Goal: Task Accomplishment & Management: Manage account settings

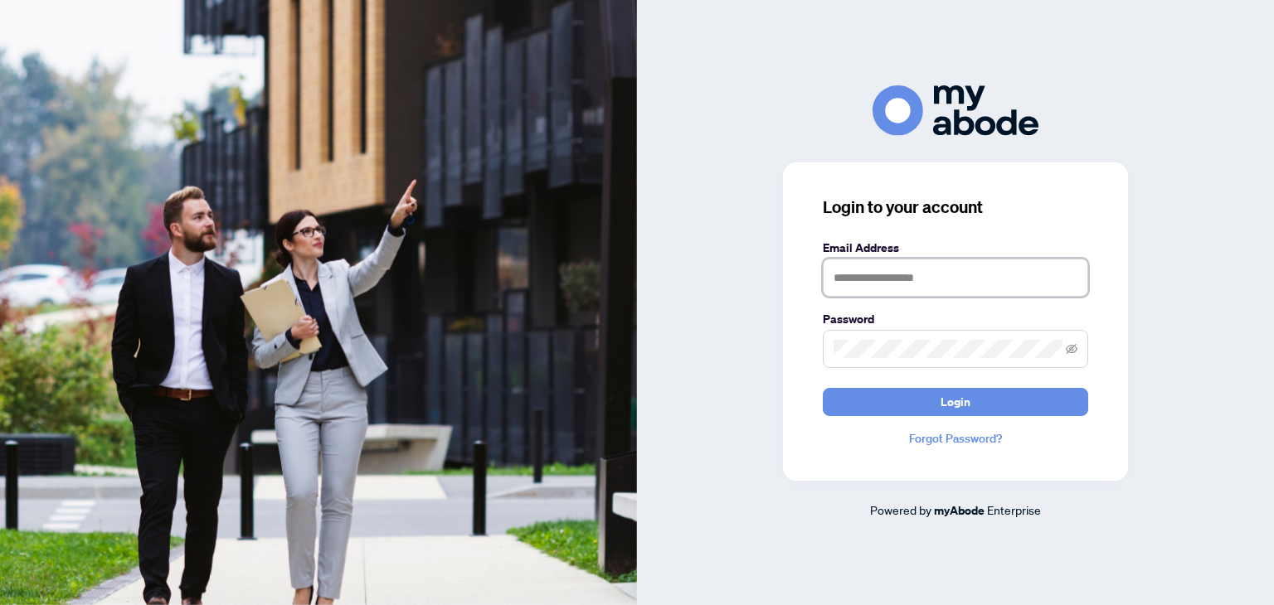
type input "**********"
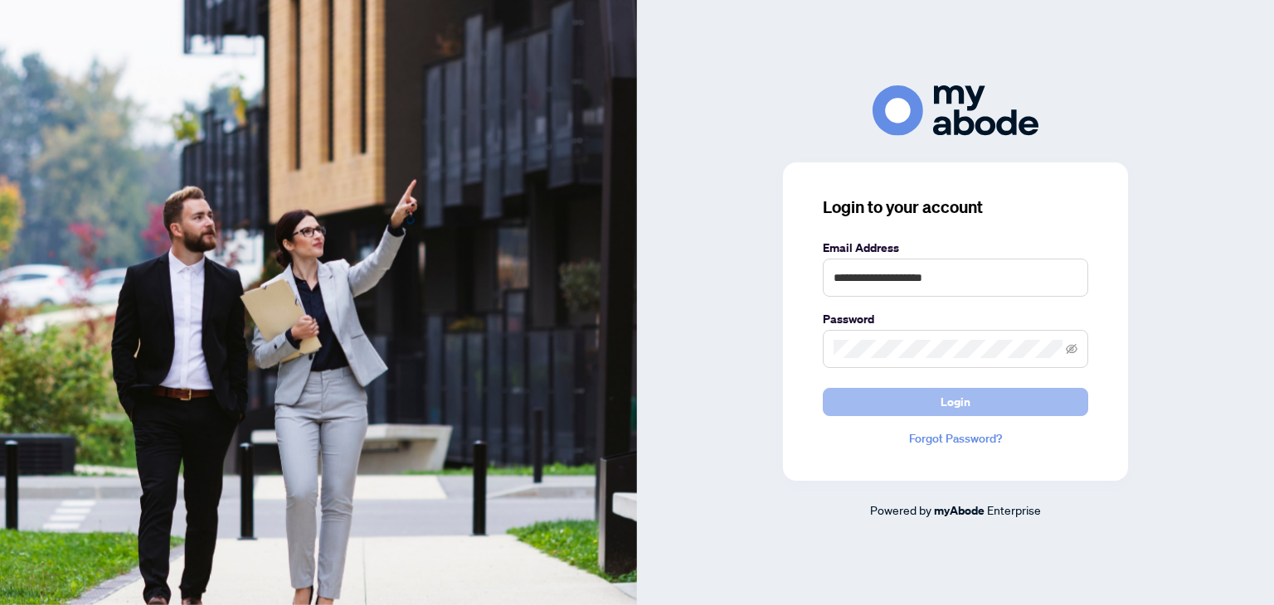
click at [963, 401] on span "Login" at bounding box center [956, 402] width 30 height 27
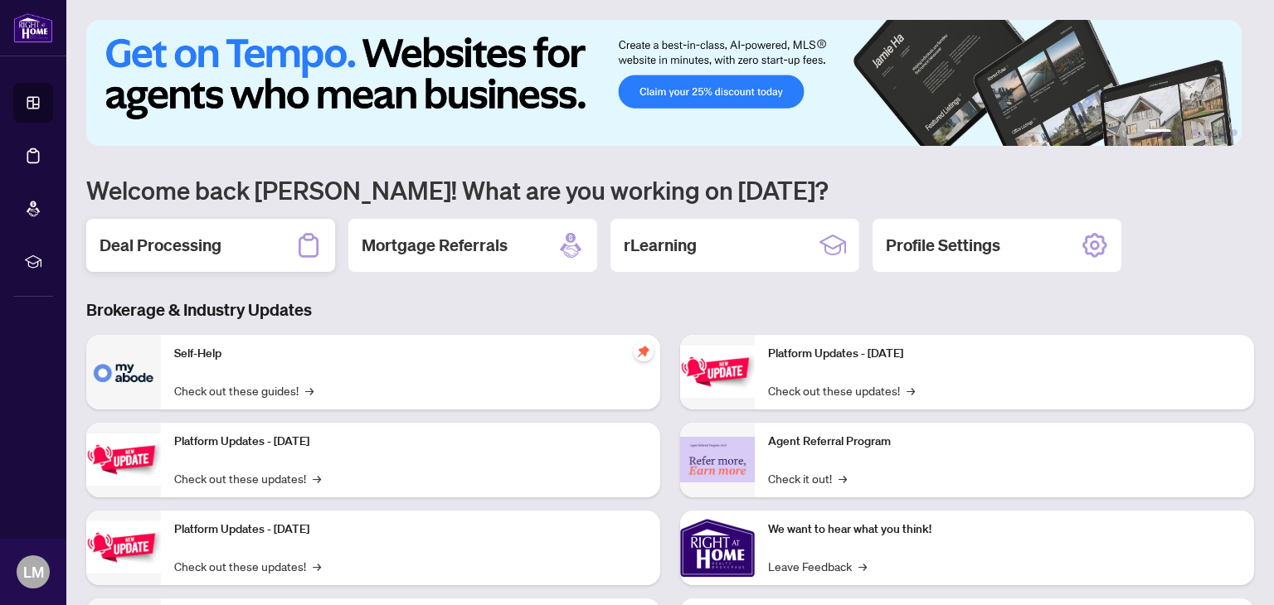
click at [201, 239] on h2 "Deal Processing" at bounding box center [161, 245] width 122 height 23
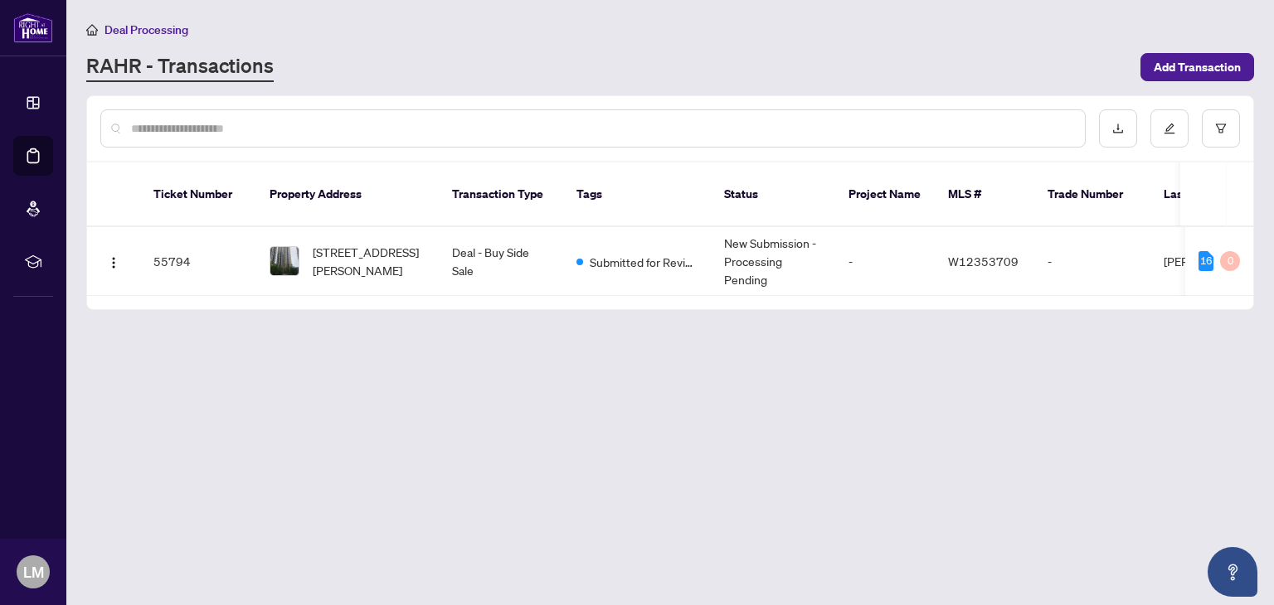
click at [186, 248] on td "55794" at bounding box center [198, 261] width 116 height 69
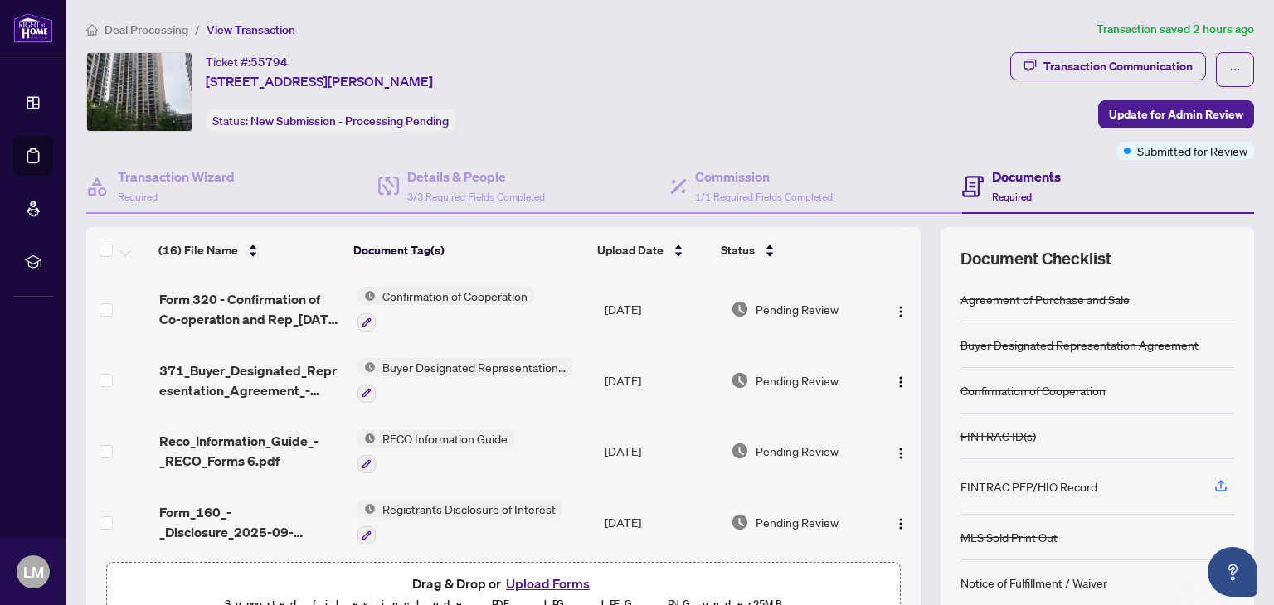
click at [464, 294] on span "Confirmation of Cooperation" at bounding box center [455, 296] width 158 height 18
click at [438, 372] on span "Confirmation of Cooperation" at bounding box center [447, 377] width 158 height 18
click at [511, 305] on div "Confirmation of Cooperation" at bounding box center [445, 309] width 177 height 45
click at [315, 309] on span "Form 320 - Confirmation of Co-operation and Rep_2025-09-22 19_38_51 4.pdf" at bounding box center [251, 309] width 185 height 40
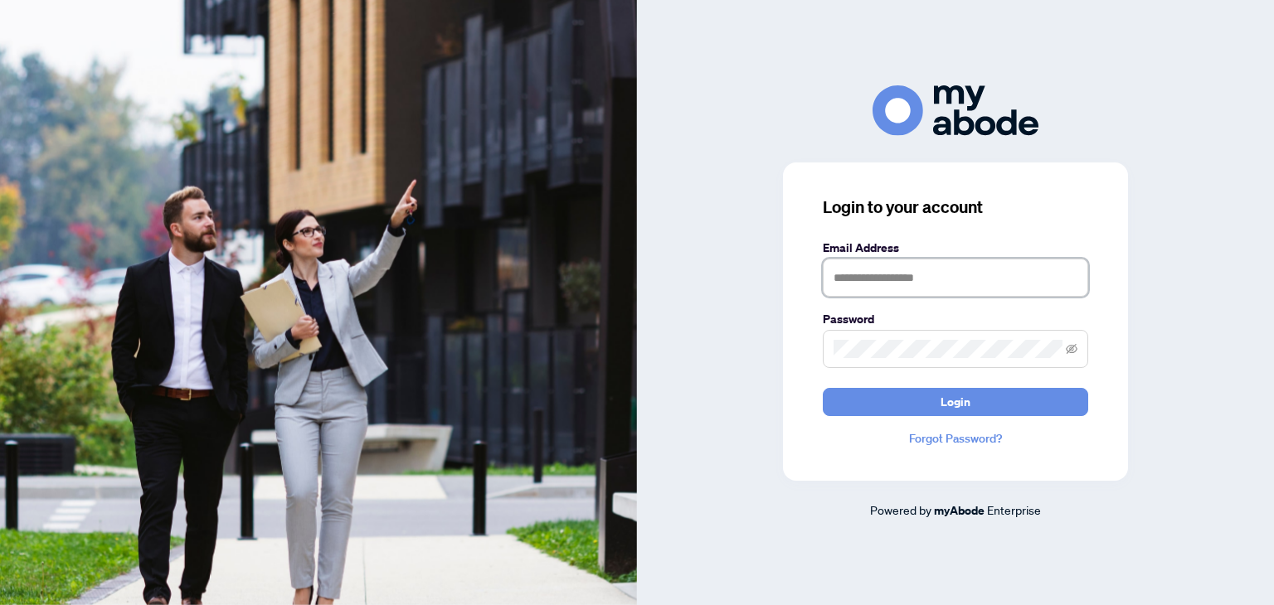
type input "**********"
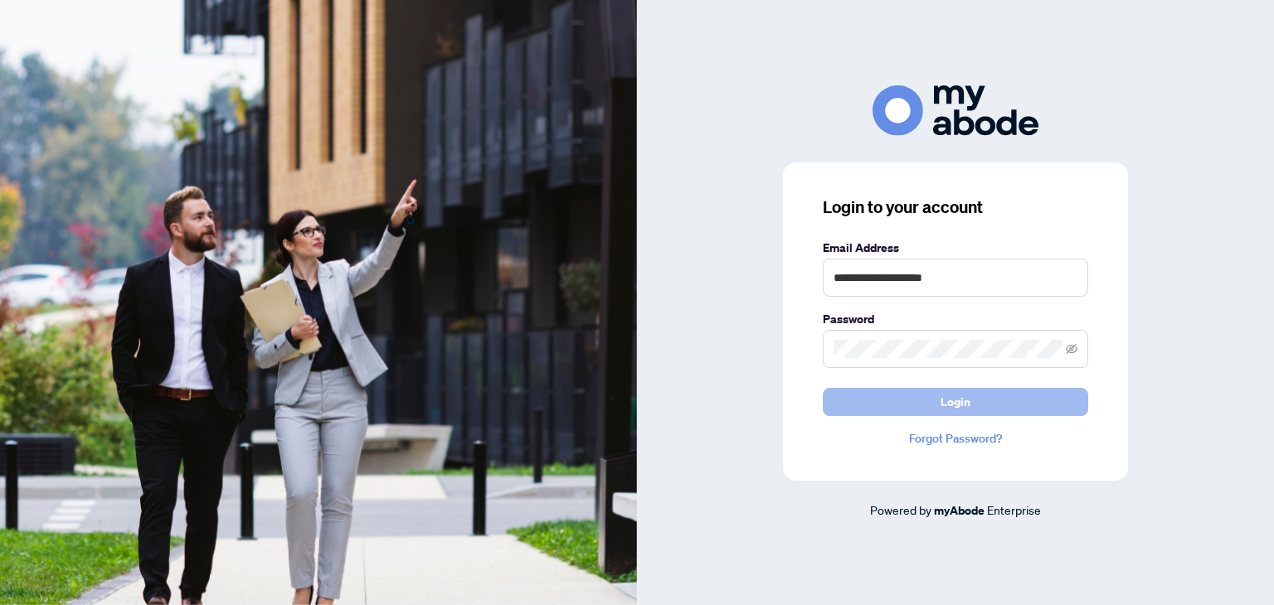
click at [1005, 390] on button "Login" at bounding box center [955, 402] width 265 height 28
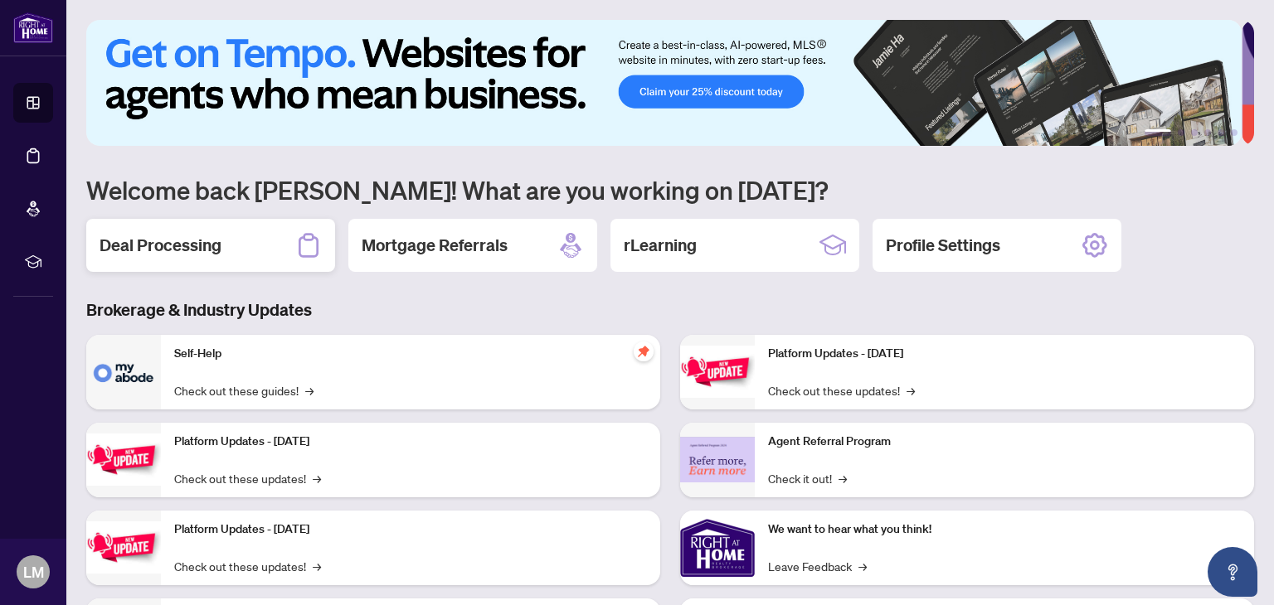
click at [176, 244] on h2 "Deal Processing" at bounding box center [161, 245] width 122 height 23
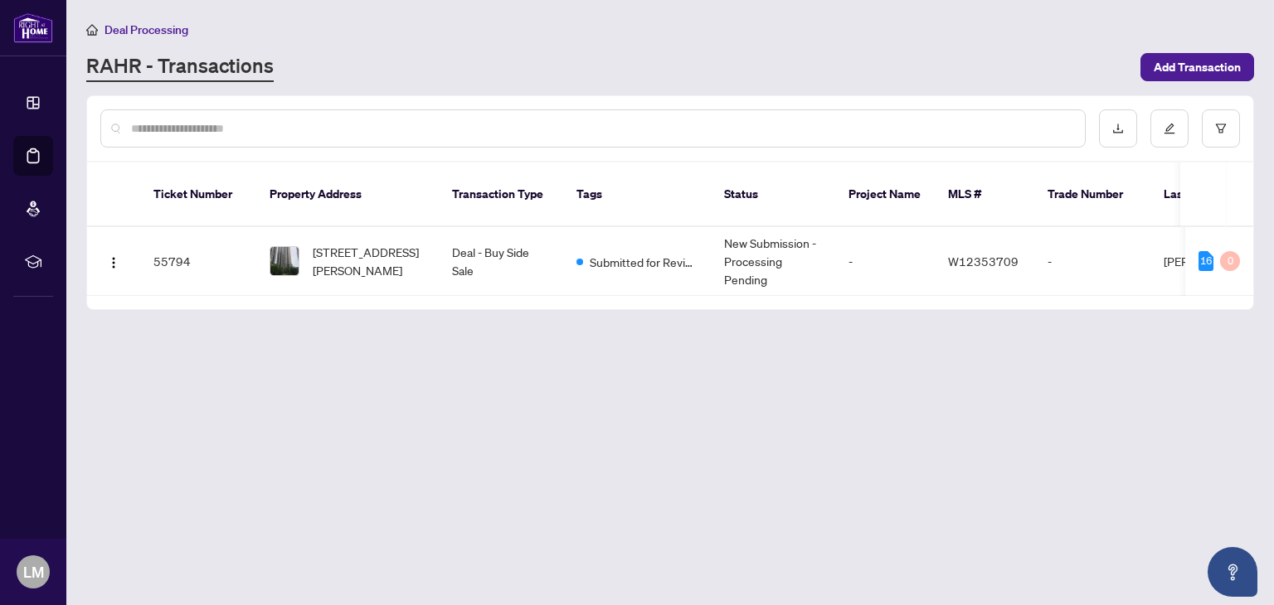
click at [359, 243] on span "2408-3 Michael Power Pl, Toronto, Ontario M9A 0A2, Canada" at bounding box center [369, 261] width 113 height 36
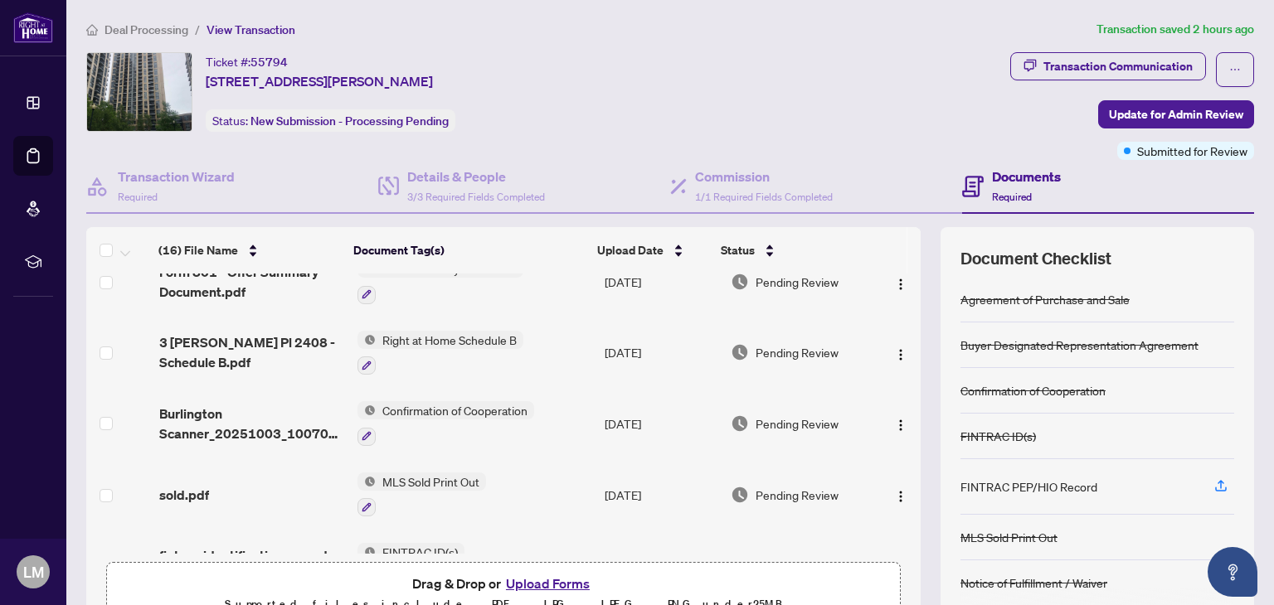
scroll to position [309, 0]
click at [471, 408] on span "Confirmation of Cooperation" at bounding box center [455, 413] width 158 height 18
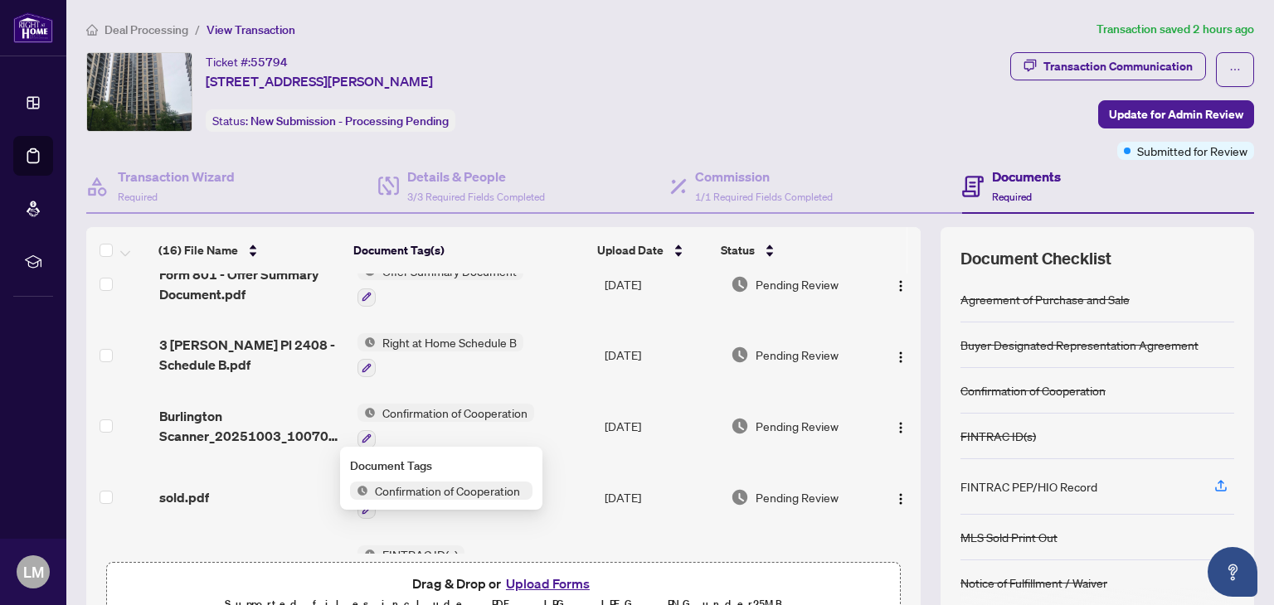
click at [470, 404] on span "Confirmation of Cooperation" at bounding box center [455, 413] width 158 height 18
click at [243, 424] on span "Burlington Scanner_20251003_100703.pdf" at bounding box center [251, 426] width 185 height 40
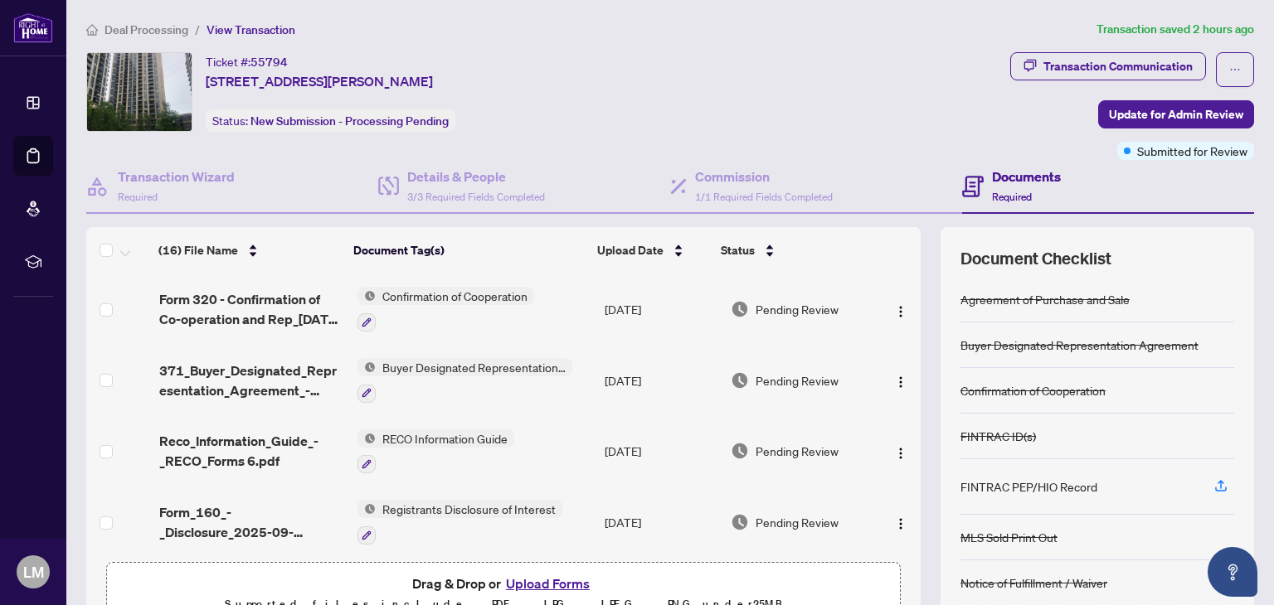
click at [479, 298] on span "Confirmation of Cooperation" at bounding box center [455, 296] width 158 height 18
click at [444, 368] on span "Confirmation of Cooperation" at bounding box center [447, 377] width 158 height 18
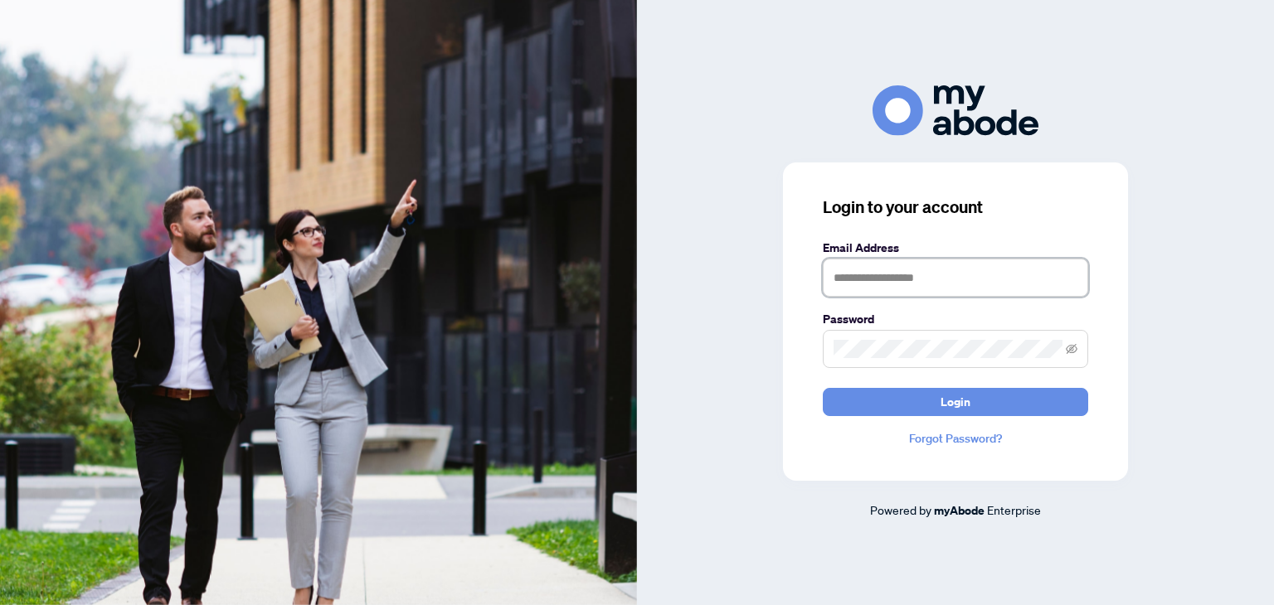
type input "**********"
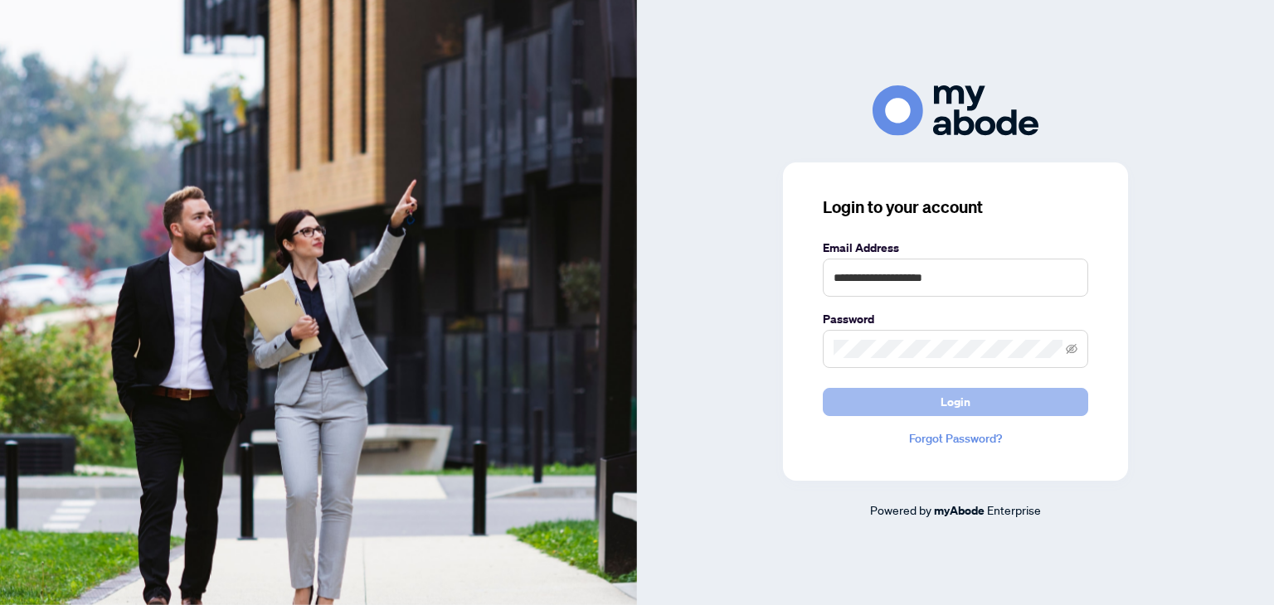
click at [959, 409] on span "Login" at bounding box center [956, 402] width 30 height 27
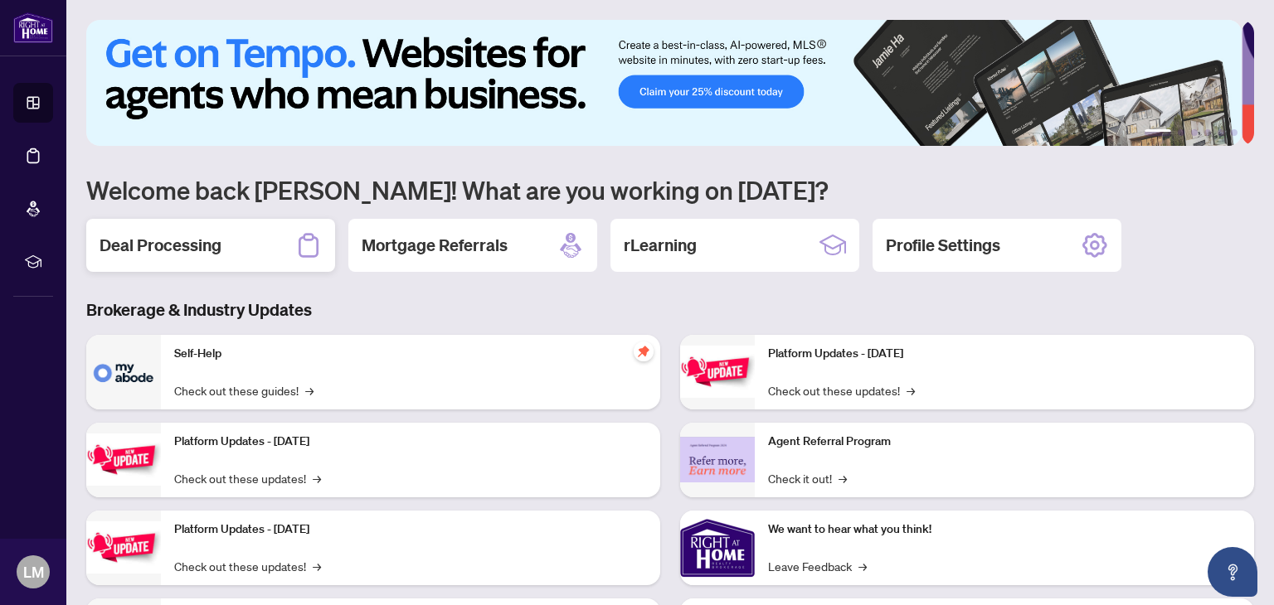
click at [219, 244] on h2 "Deal Processing" at bounding box center [161, 245] width 122 height 23
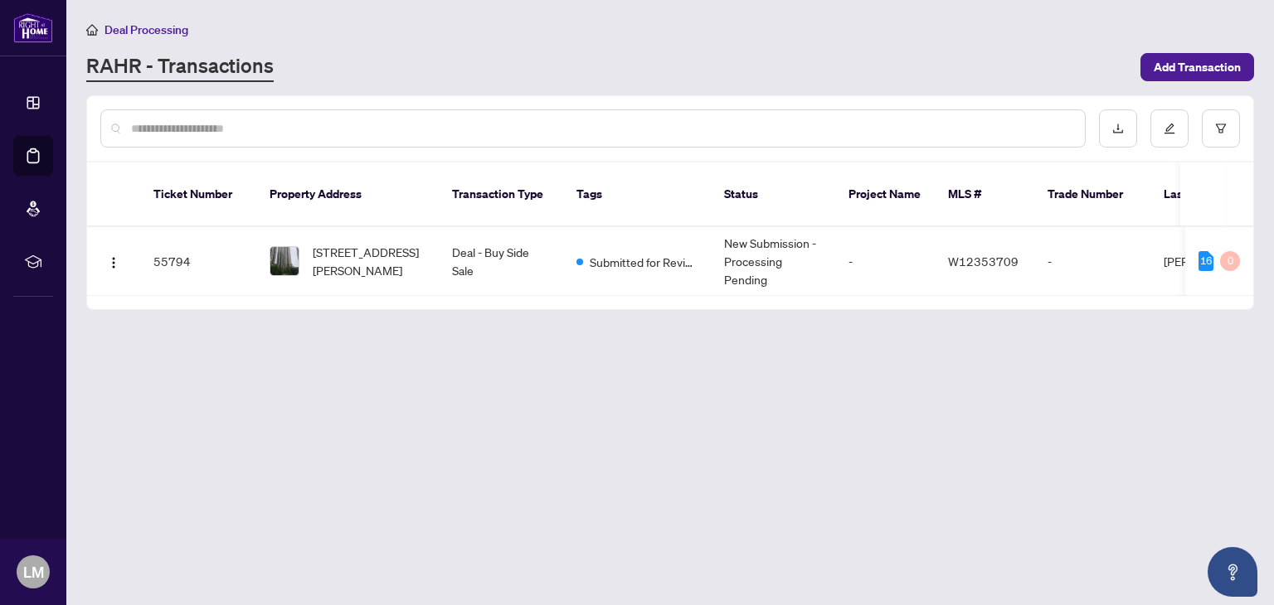
click at [355, 243] on span "2408-3 Michael Power Pl, Toronto, Ontario M9A 0A2, Canada" at bounding box center [369, 261] width 113 height 36
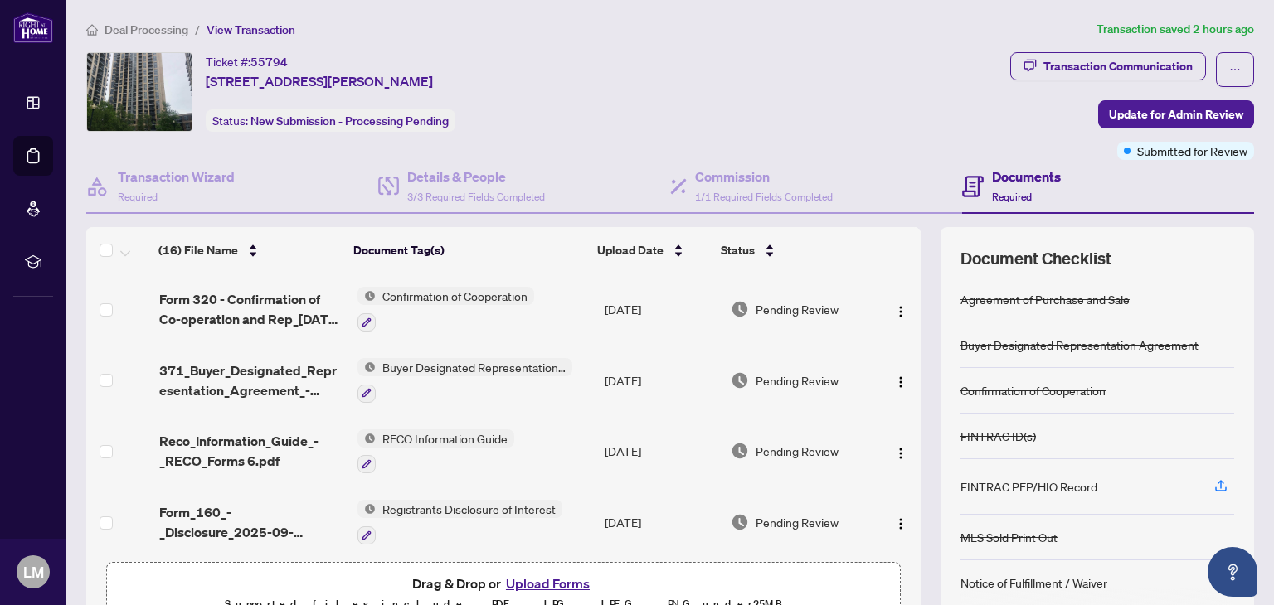
click at [569, 587] on button "Upload Forms" at bounding box center [548, 584] width 94 height 22
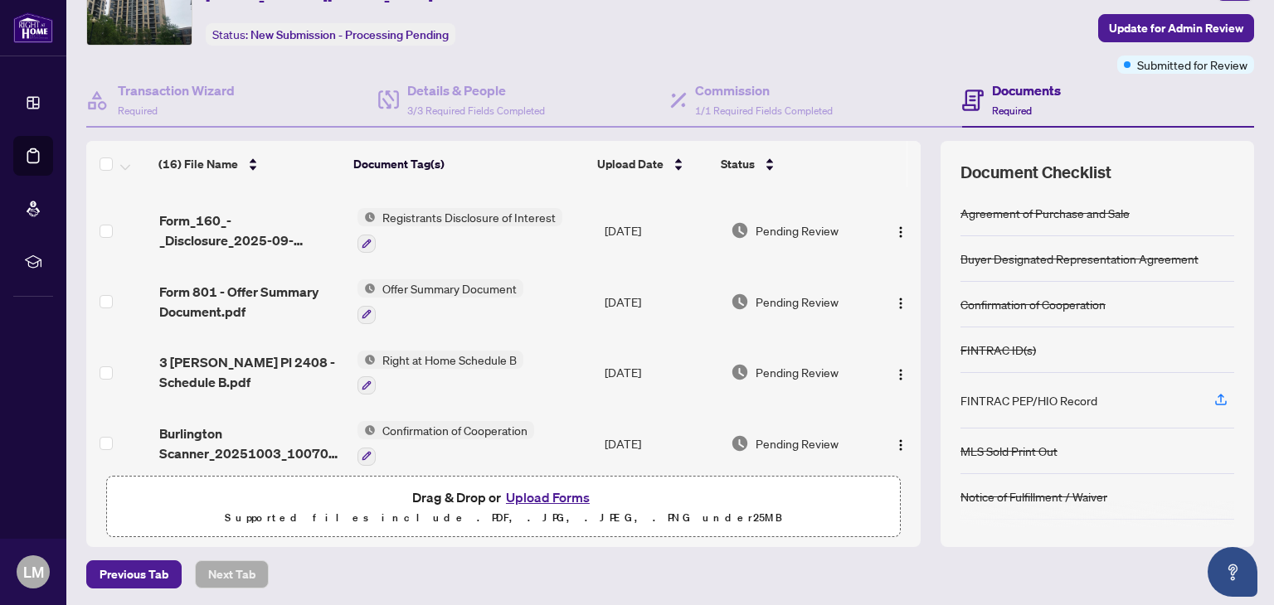
scroll to position [89, 0]
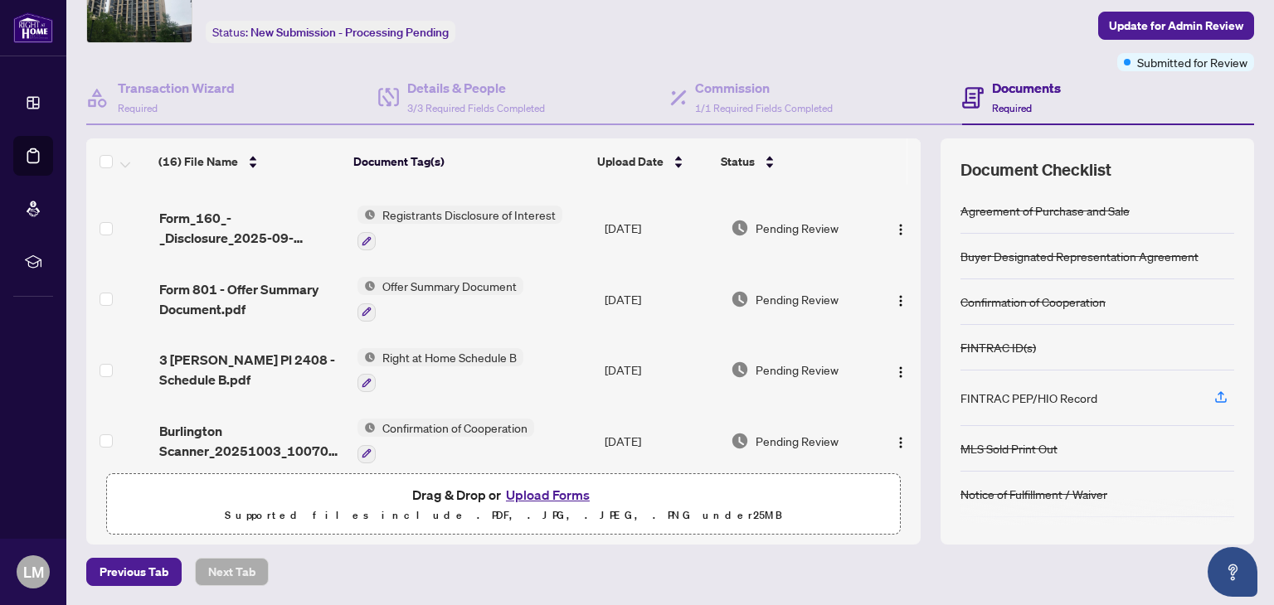
click at [564, 498] on button "Upload Forms" at bounding box center [548, 495] width 94 height 22
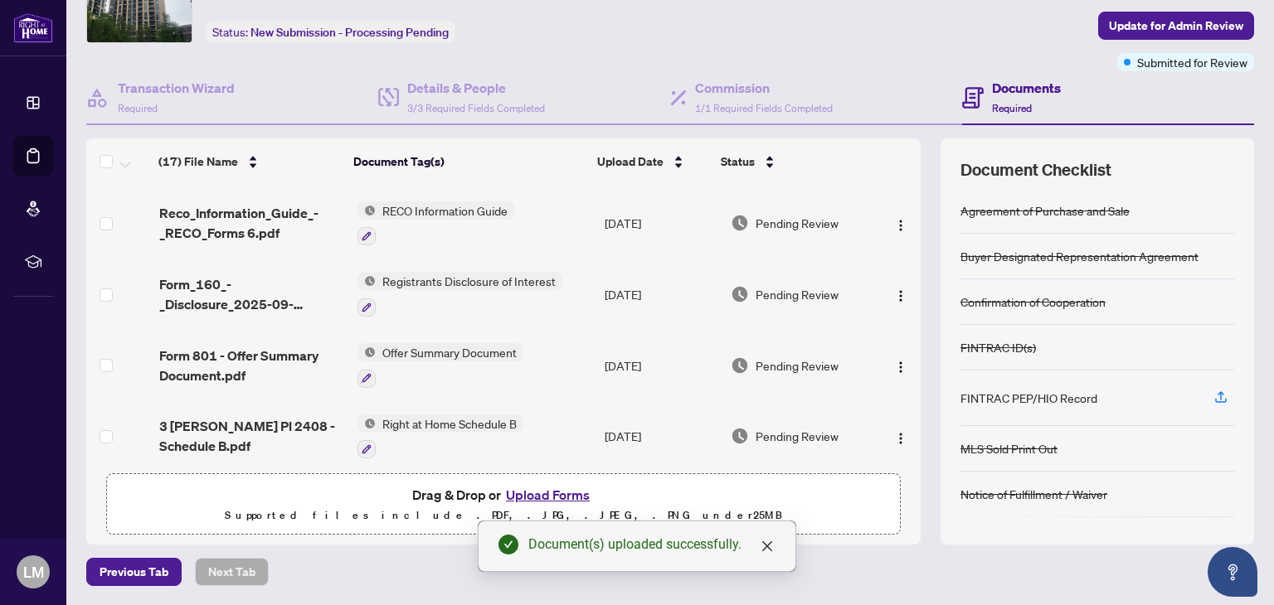
scroll to position [0, 0]
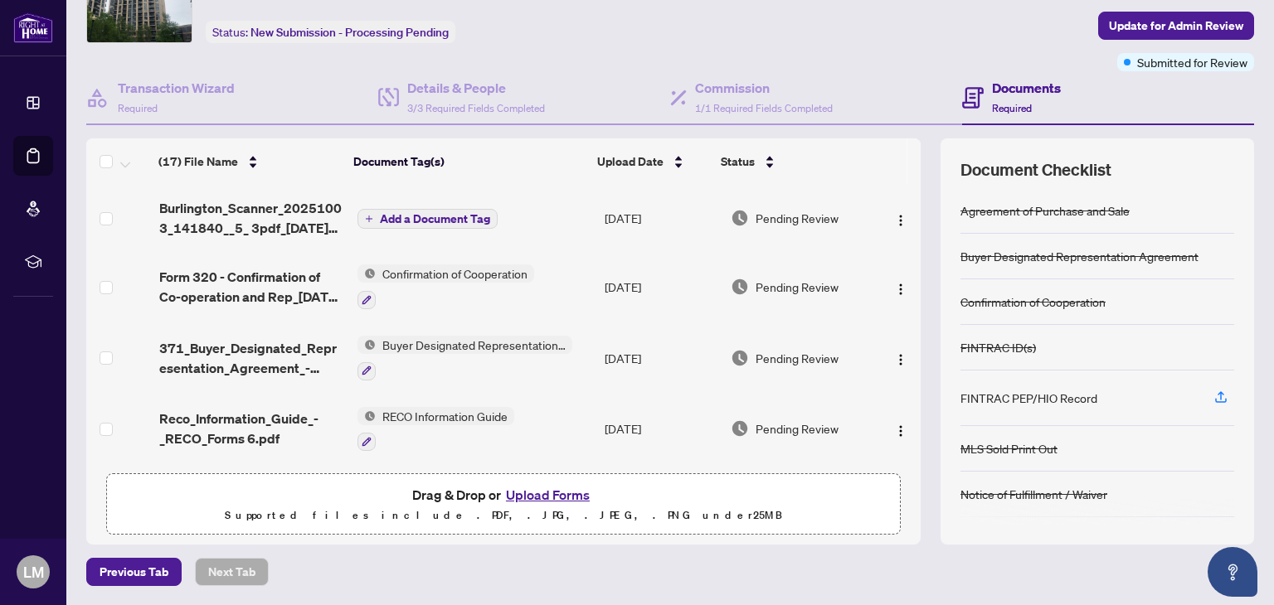
click at [314, 215] on span "Burlington_Scanner_20251003_141840__5_ 3pdf_2025-10-06 12_38_17.pdf" at bounding box center [251, 218] width 185 height 40
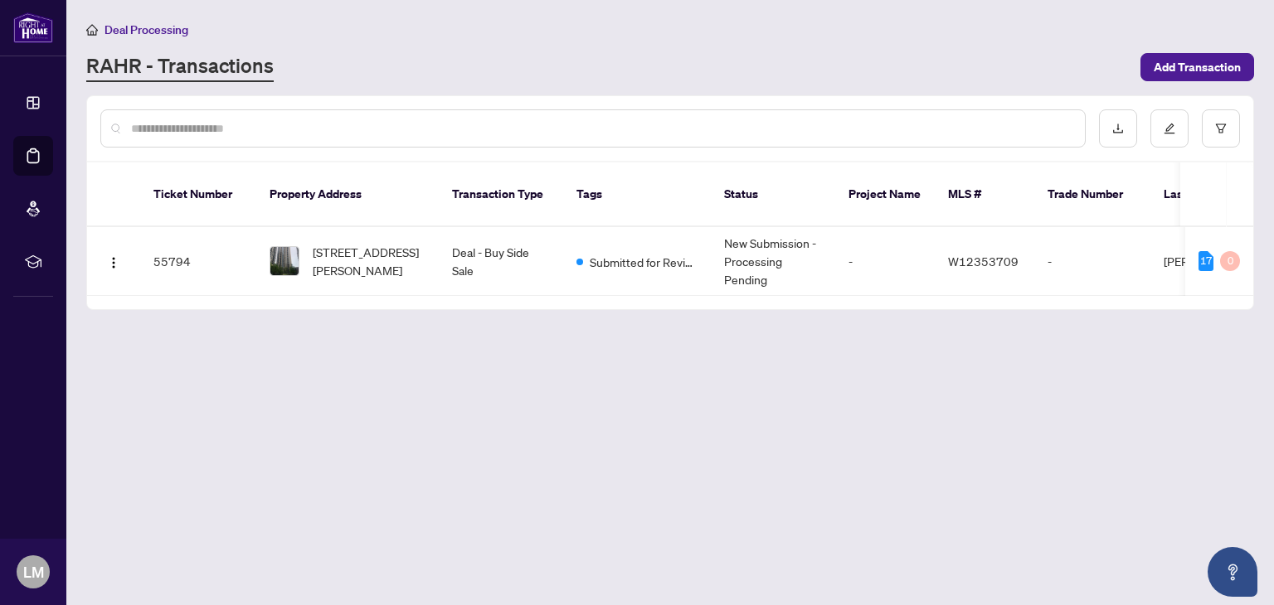
click at [386, 251] on span "2408-3 Michael Power Pl, Toronto, Ontario M9A 0A2, Canada" at bounding box center [369, 261] width 113 height 36
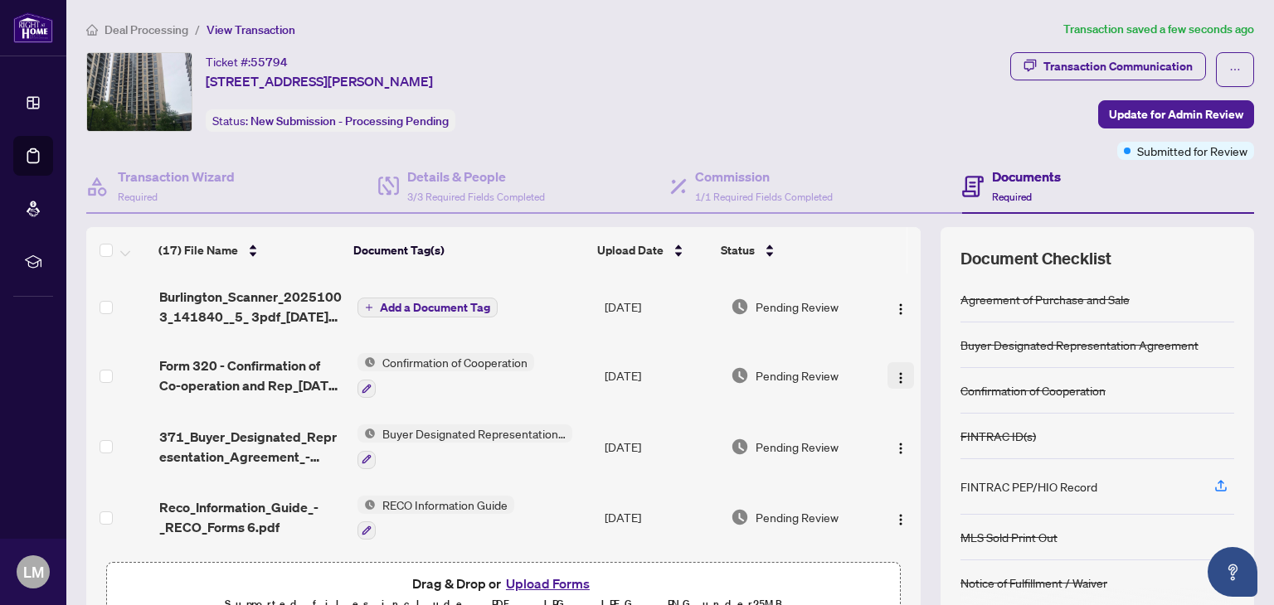
click at [894, 382] on img "button" at bounding box center [900, 378] width 13 height 13
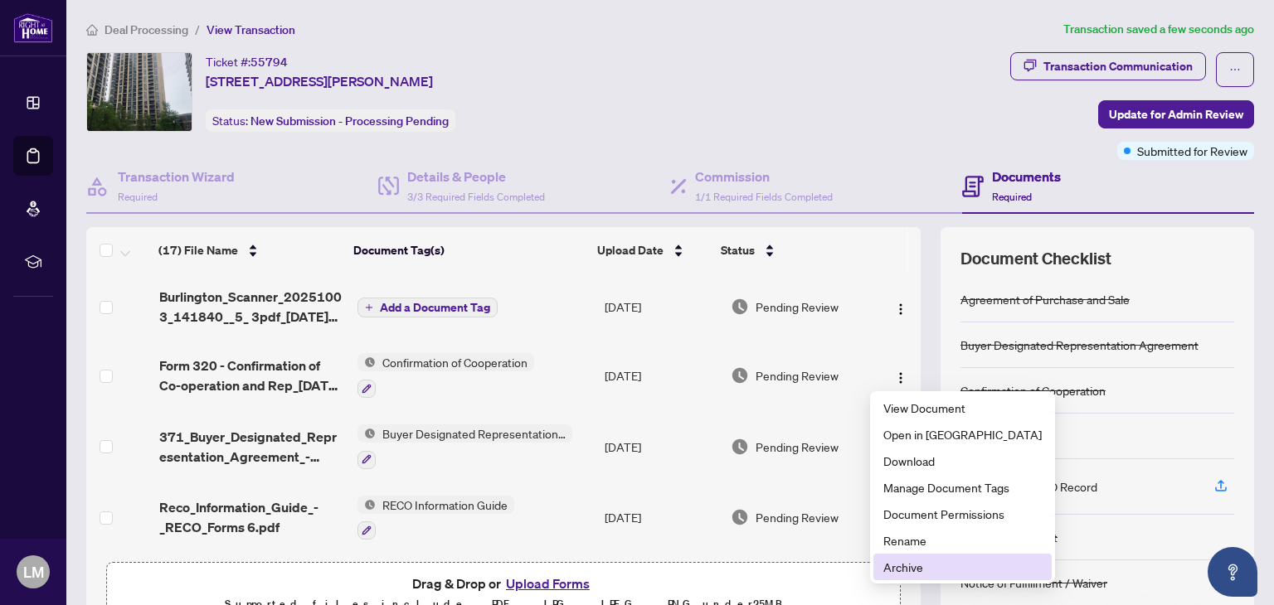
click at [916, 571] on span "Archive" at bounding box center [962, 567] width 158 height 18
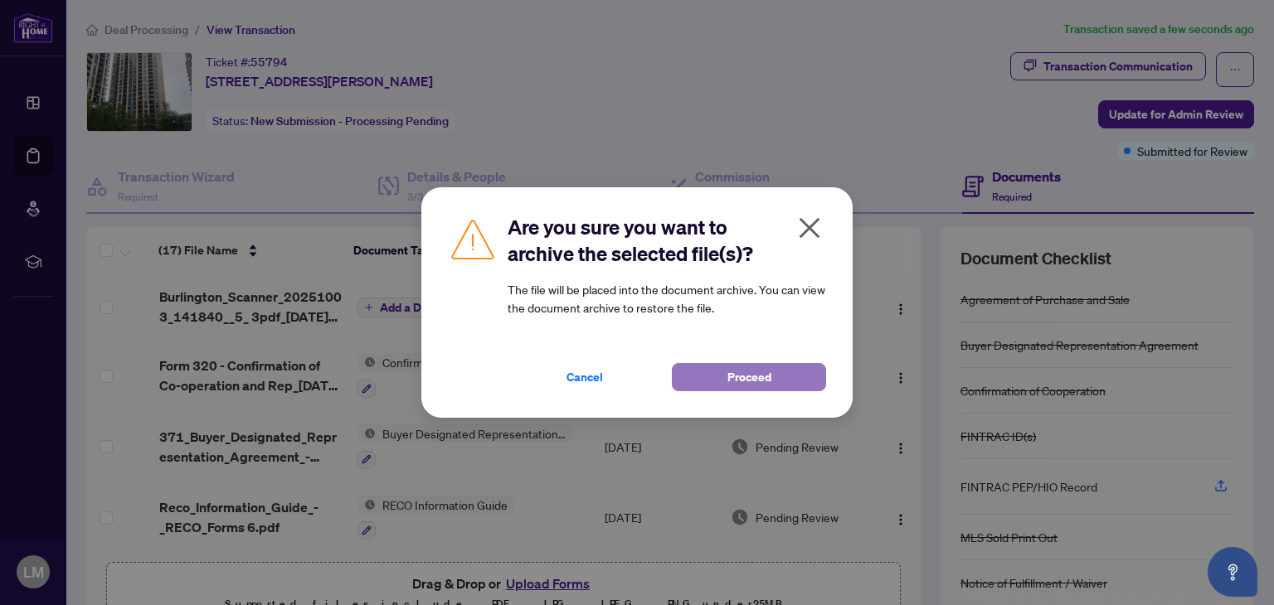
click at [756, 377] on span "Proceed" at bounding box center [749, 377] width 44 height 27
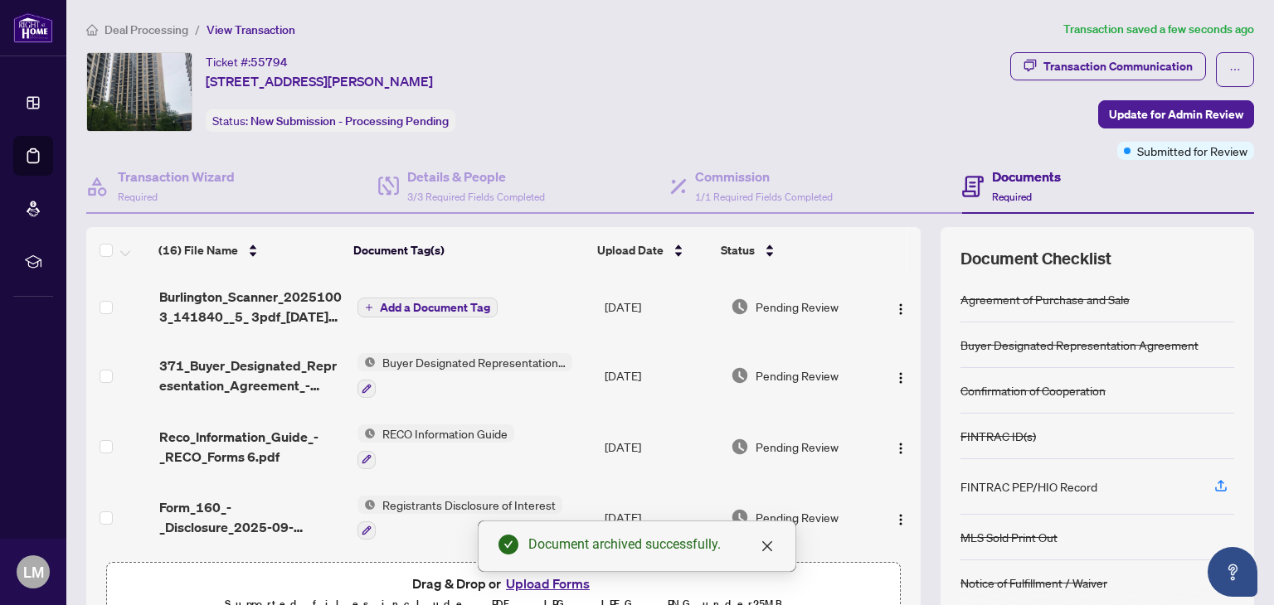
click at [255, 304] on span "Burlington_Scanner_20251003_141840__5_ 3pdf_2025-10-06 12_38_17.pdf" at bounding box center [251, 307] width 185 height 40
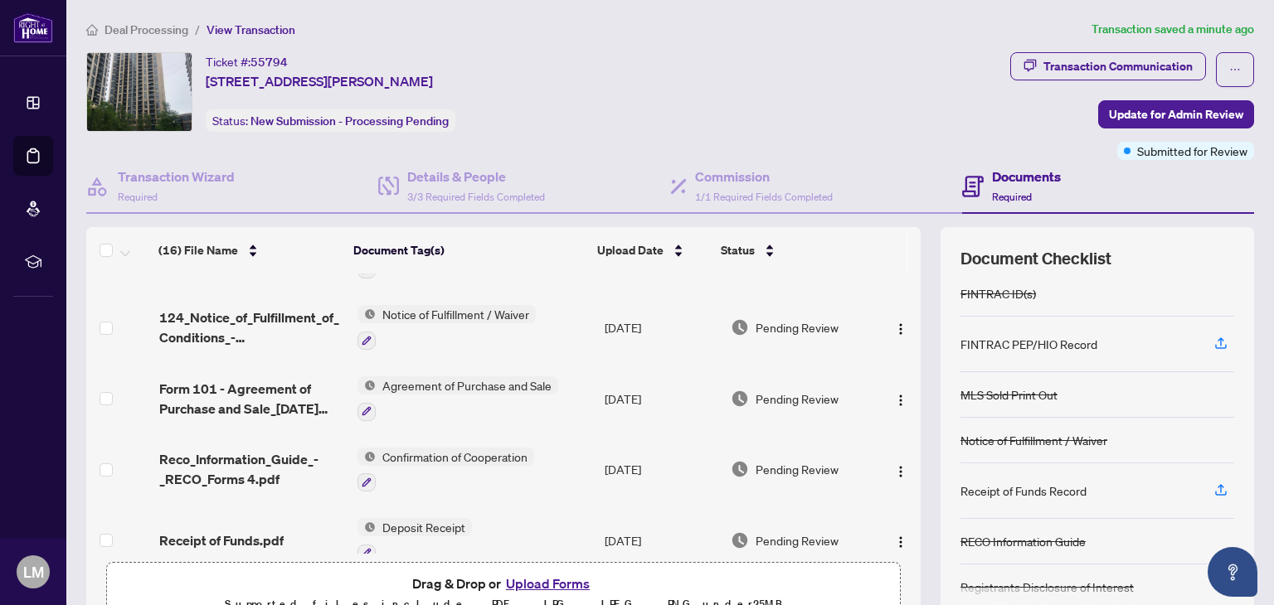
scroll to position [849, 0]
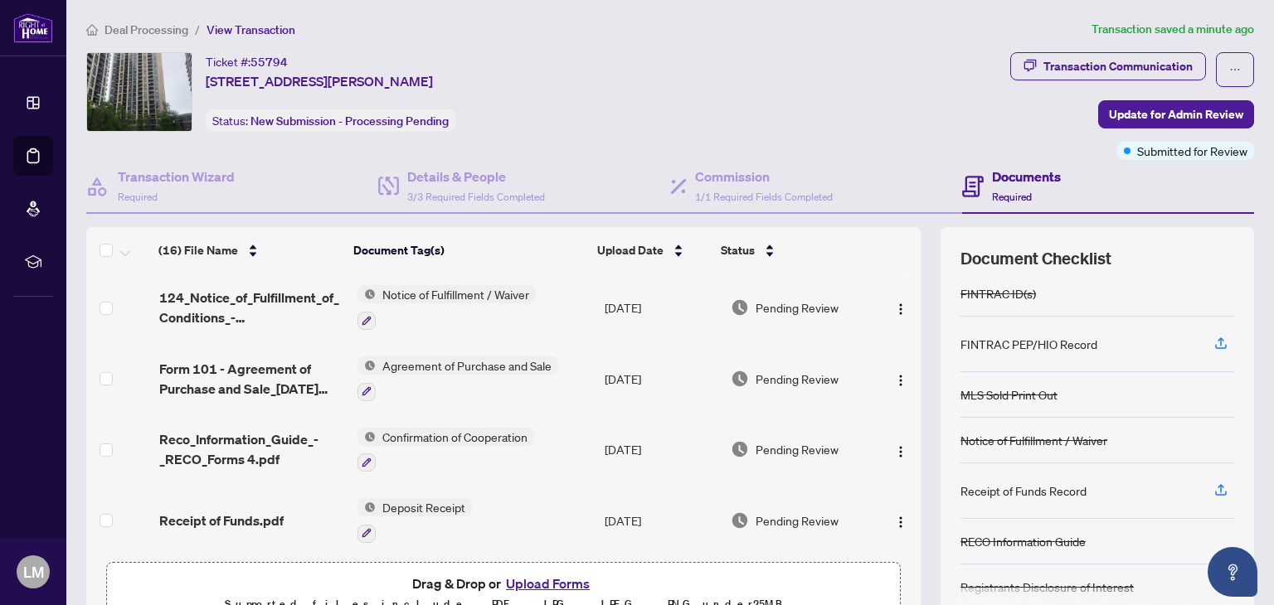
click at [280, 514] on span "Receipt of Funds.pdf" at bounding box center [221, 521] width 124 height 20
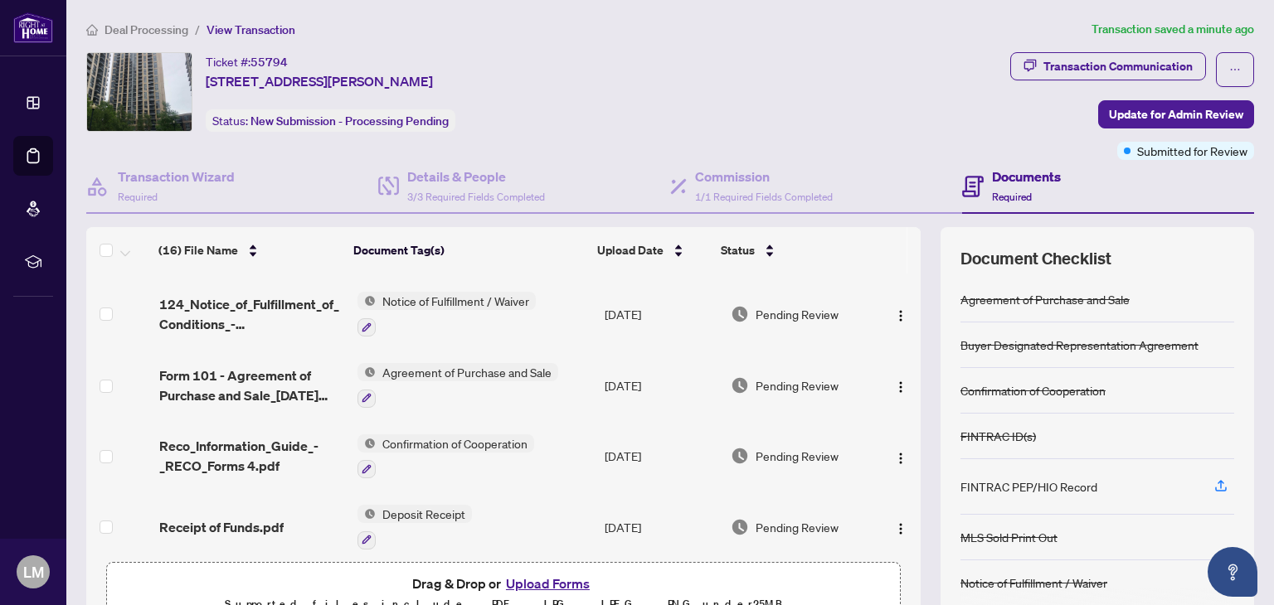
scroll to position [849, 0]
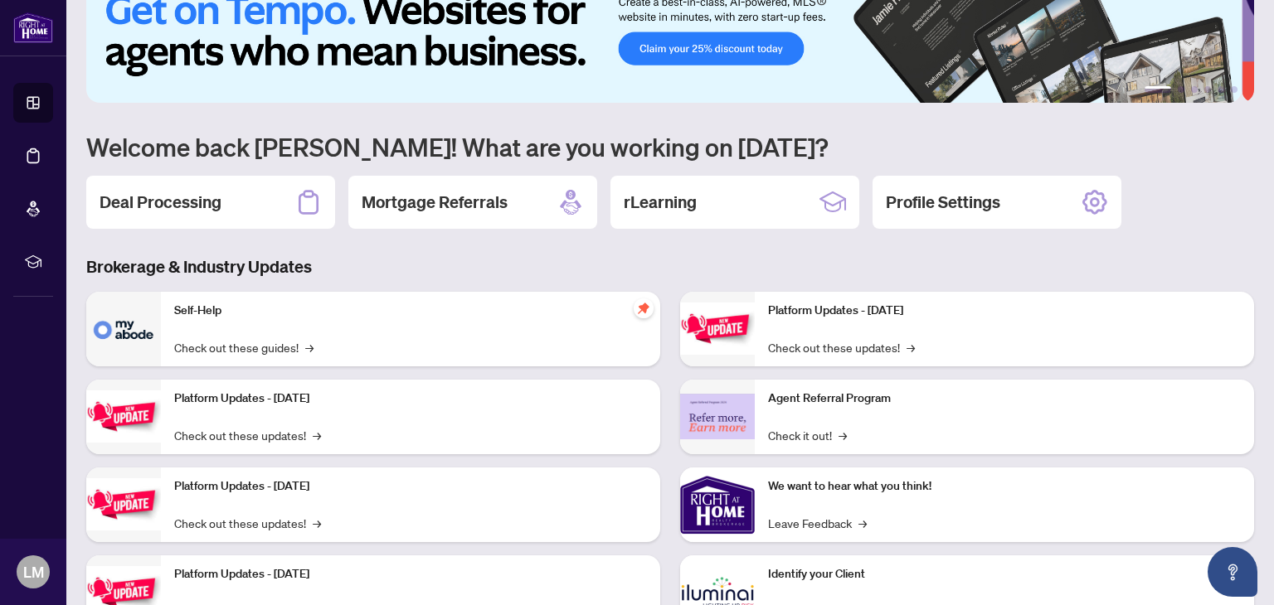
scroll to position [111, 0]
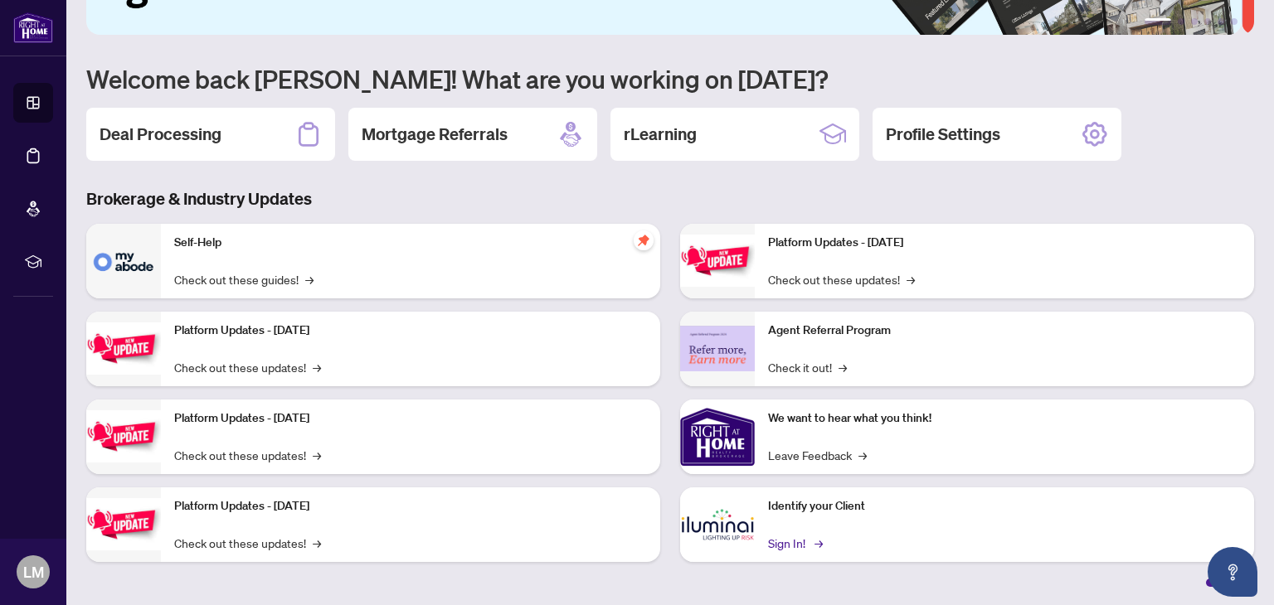
click at [769, 534] on link "Sign In! →" at bounding box center [794, 543] width 52 height 18
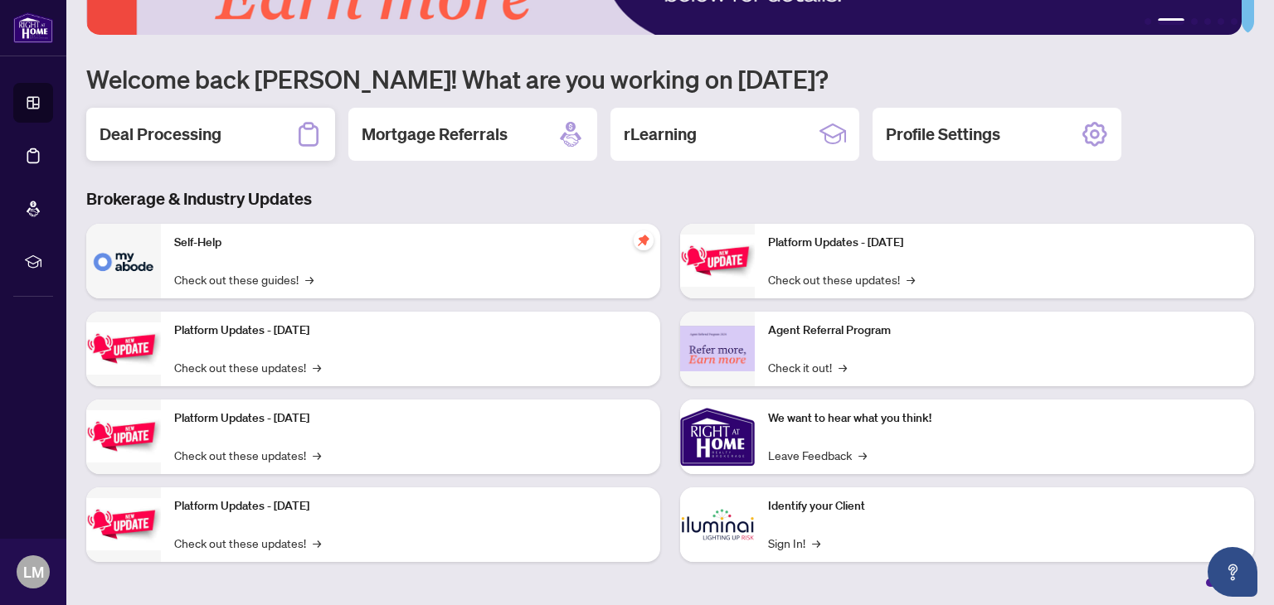
click at [211, 128] on h2 "Deal Processing" at bounding box center [161, 134] width 122 height 23
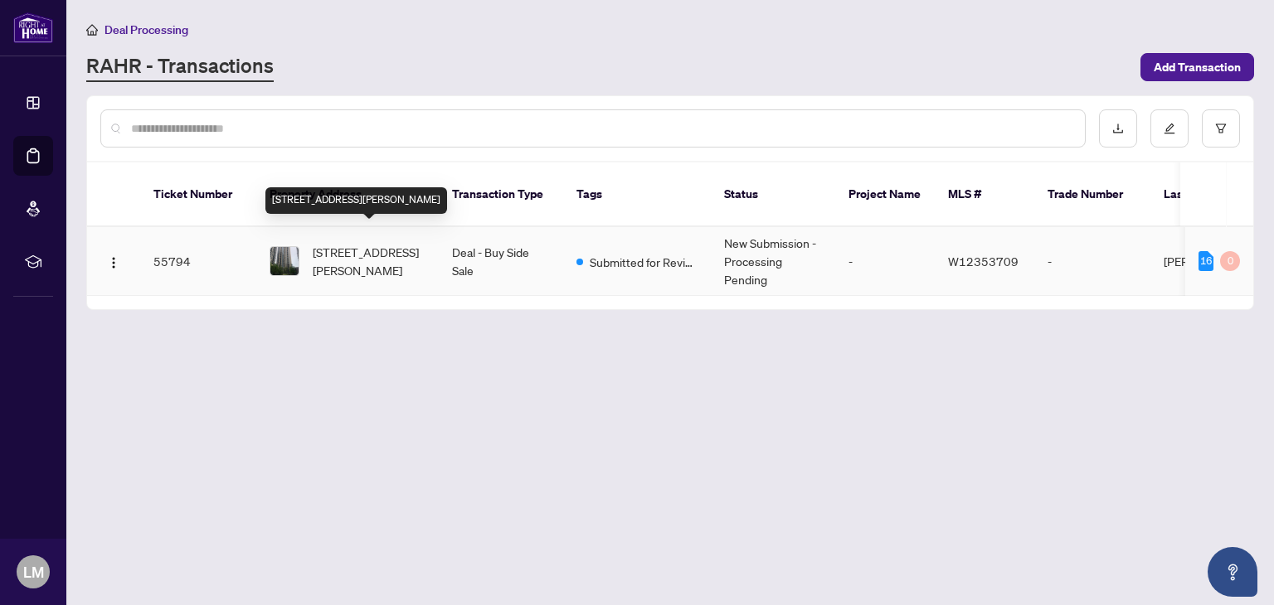
click at [398, 252] on span "2408-3 Michael Power Pl, Toronto, Ontario M9A 0A2, Canada" at bounding box center [369, 261] width 113 height 36
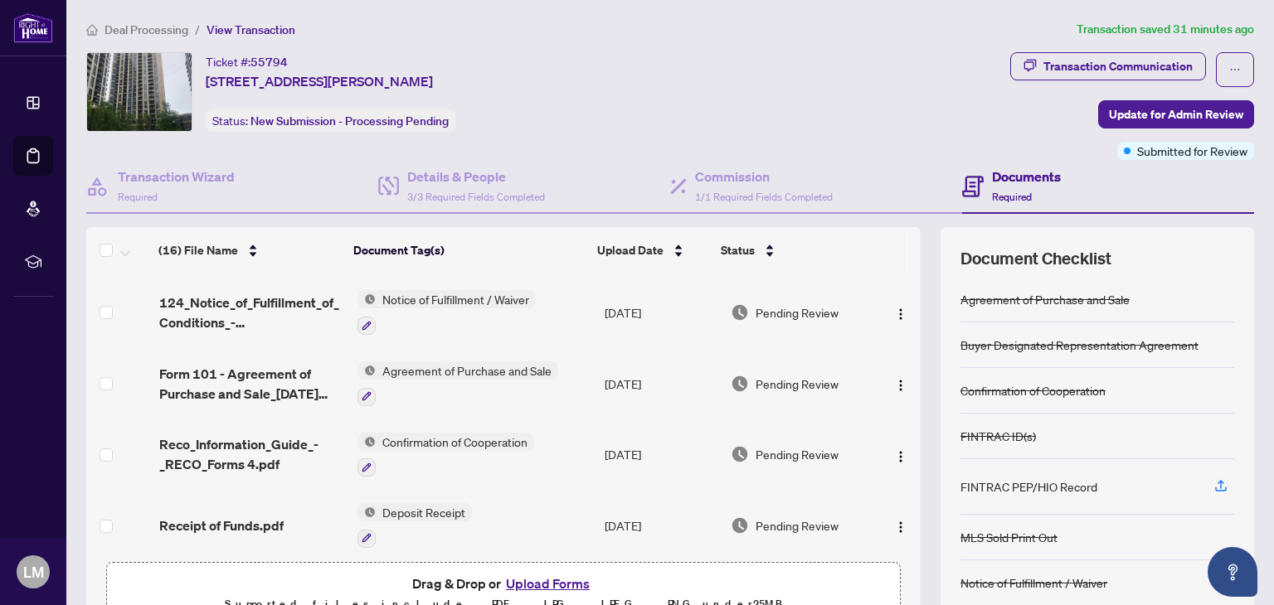
scroll to position [849, 0]
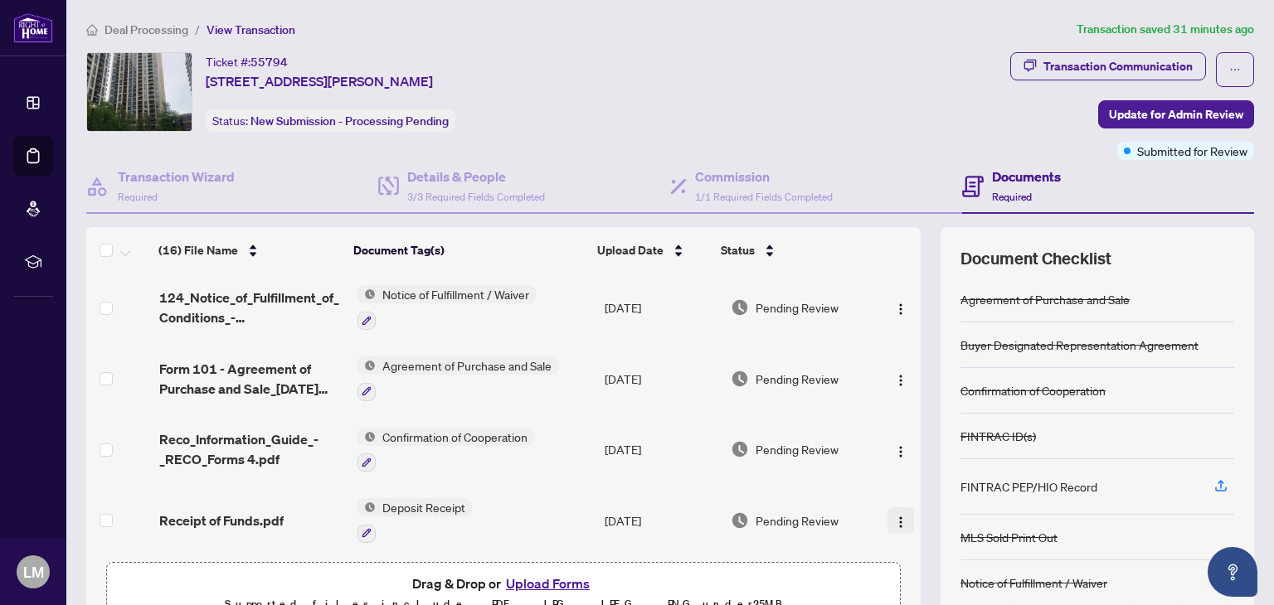
click at [894, 517] on img "button" at bounding box center [900, 522] width 13 height 13
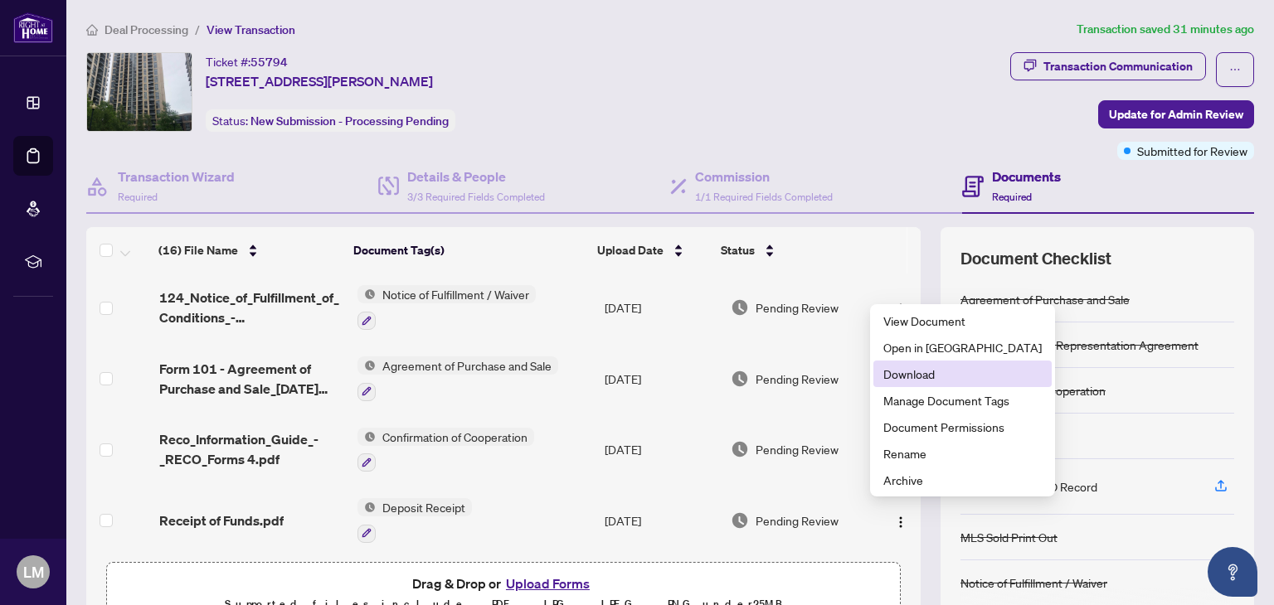
click at [902, 376] on span "Download" at bounding box center [962, 374] width 158 height 18
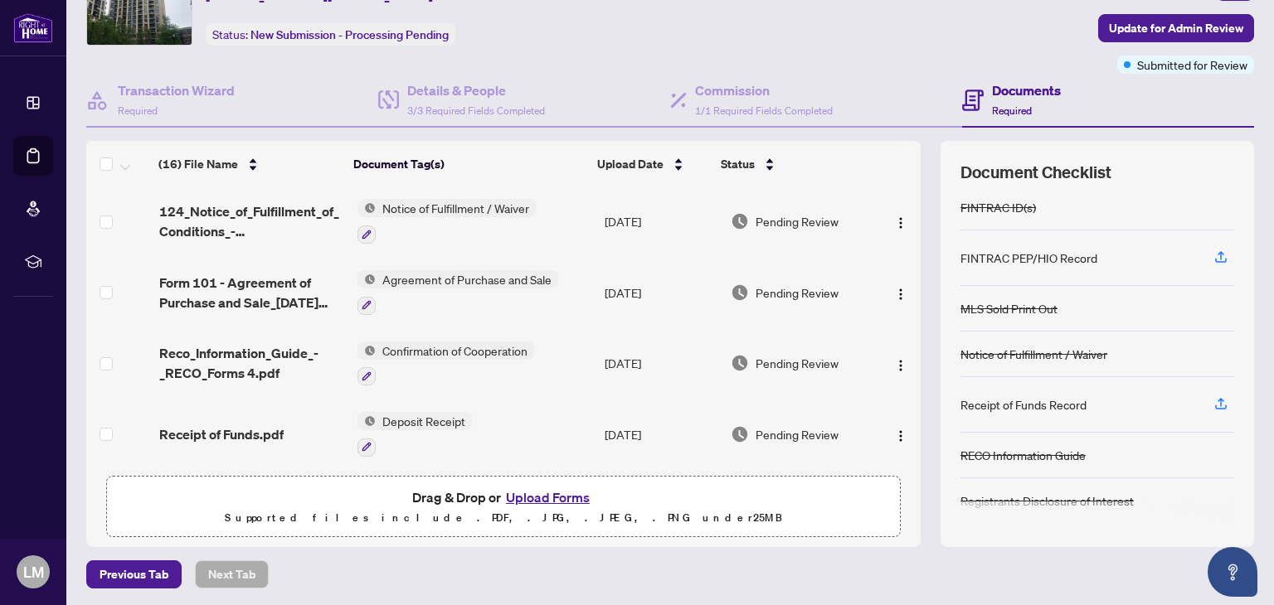
scroll to position [89, 0]
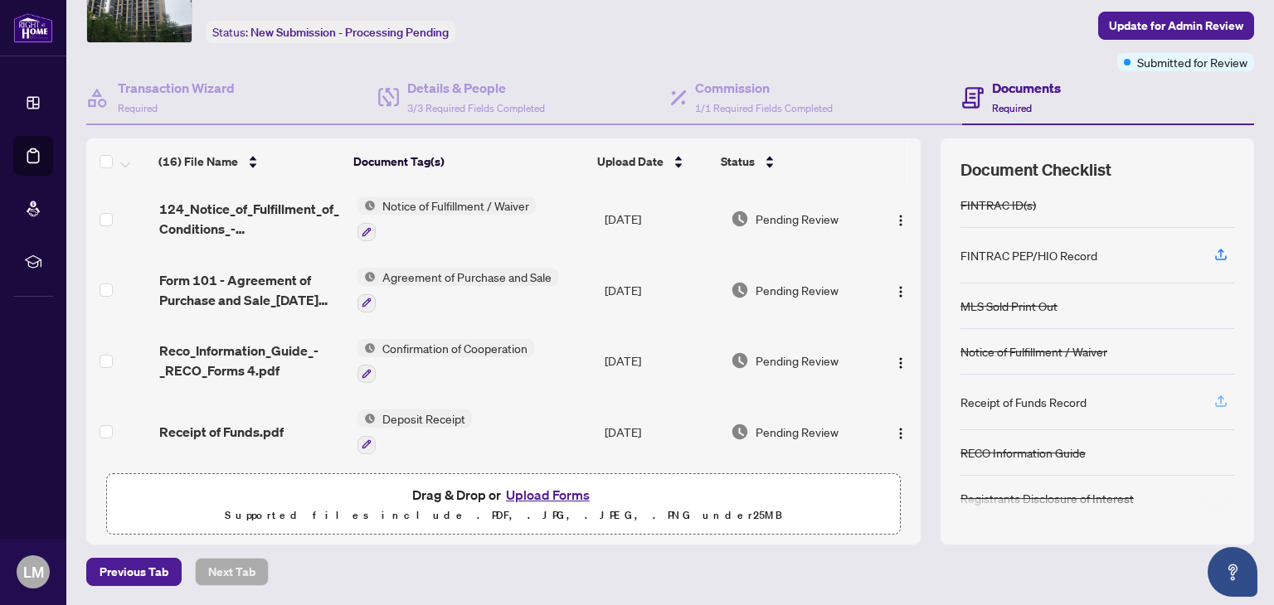
click at [1213, 399] on icon "button" at bounding box center [1220, 401] width 15 height 15
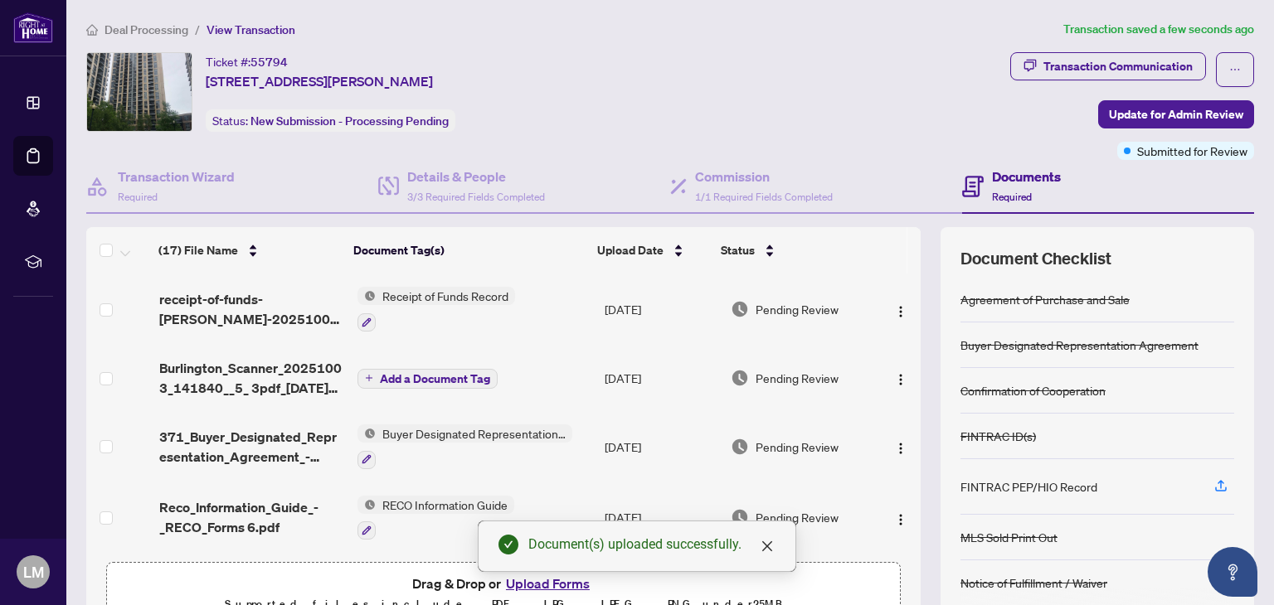
scroll to position [0, 0]
click at [904, 67] on div "Ticket #: 55794 2408-3 Michael Power Pl, Toronto, Ontario M9A 0A2, Canada Statu…" at bounding box center [544, 92] width 917 height 80
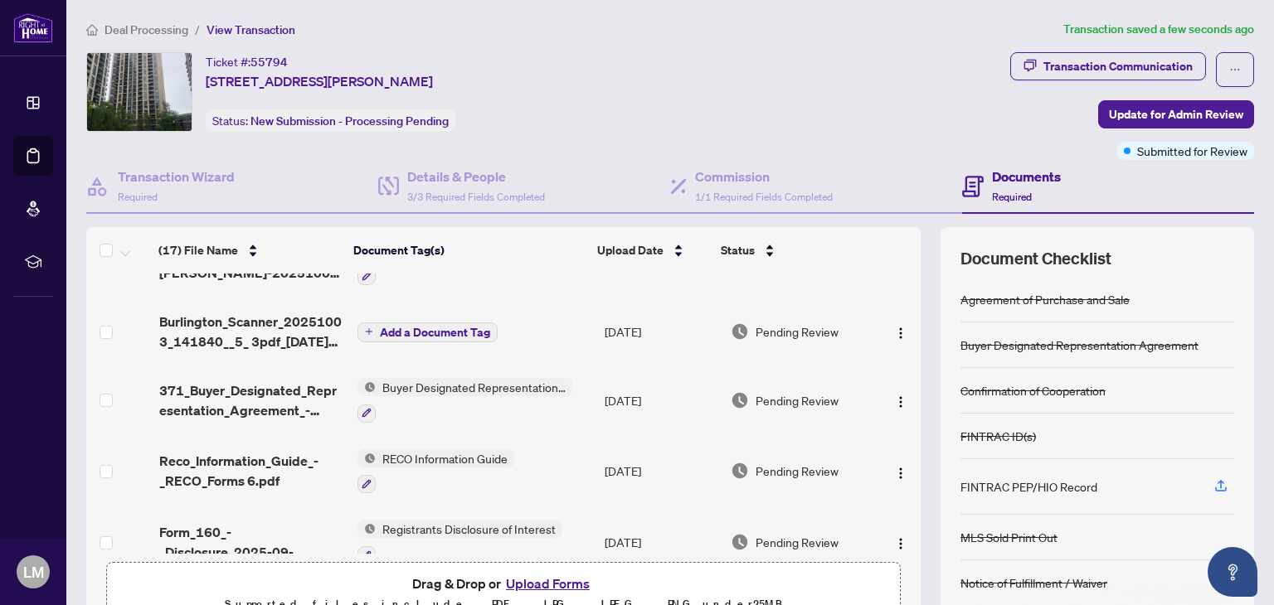
scroll to position [83, 0]
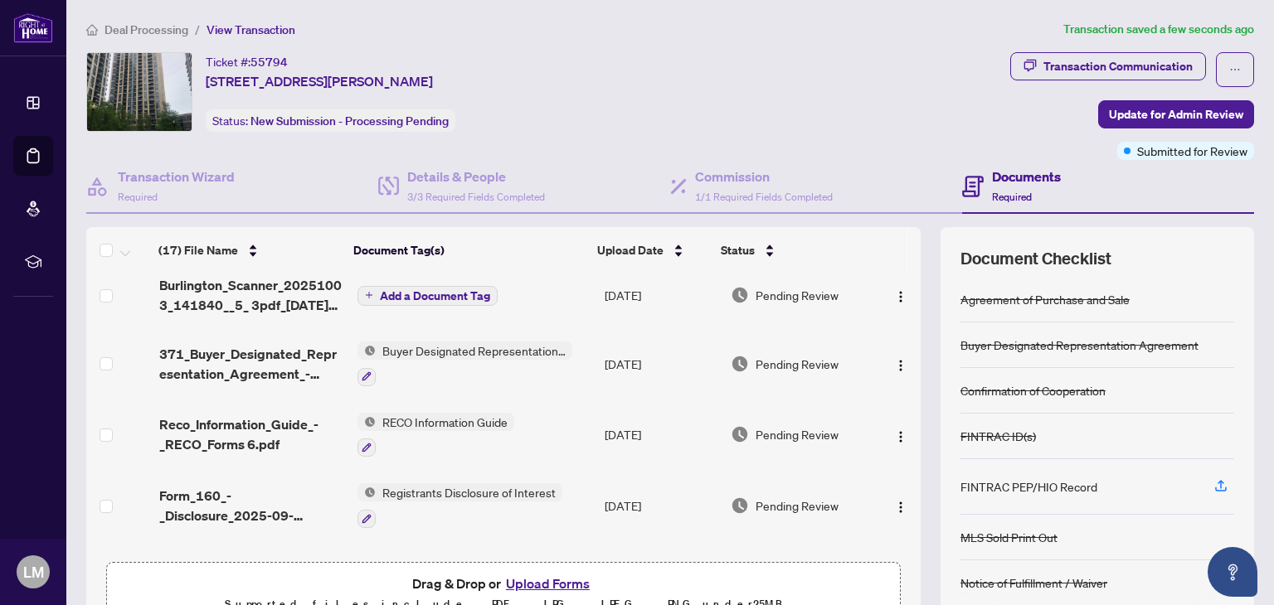
click at [269, 299] on span "Burlington_Scanner_20251003_141840__5_ 3pdf_2025-10-06 12_38_17.pdf" at bounding box center [251, 295] width 185 height 40
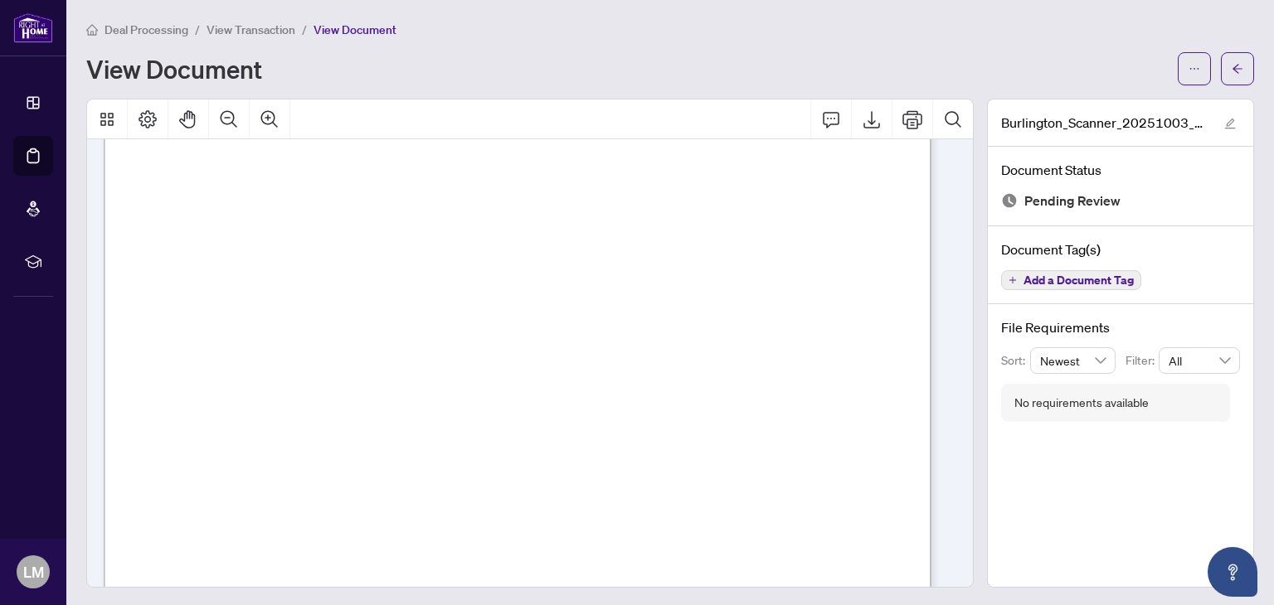
scroll to position [332, 0]
click at [1236, 80] on button "button" at bounding box center [1237, 68] width 33 height 33
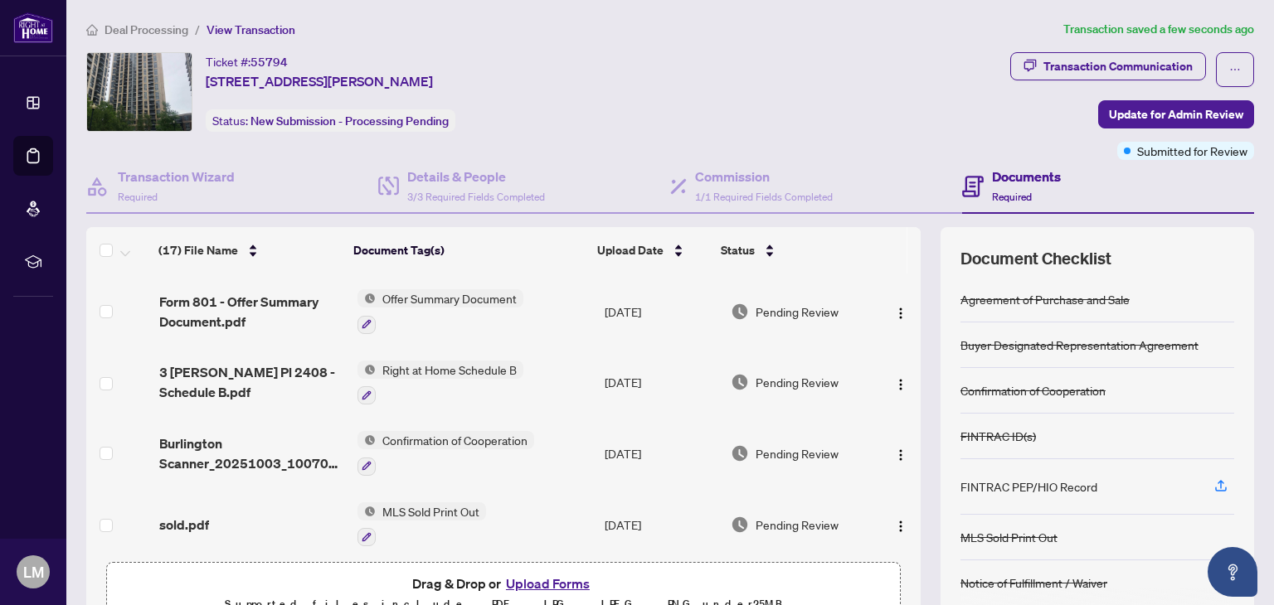
scroll to position [415, 0]
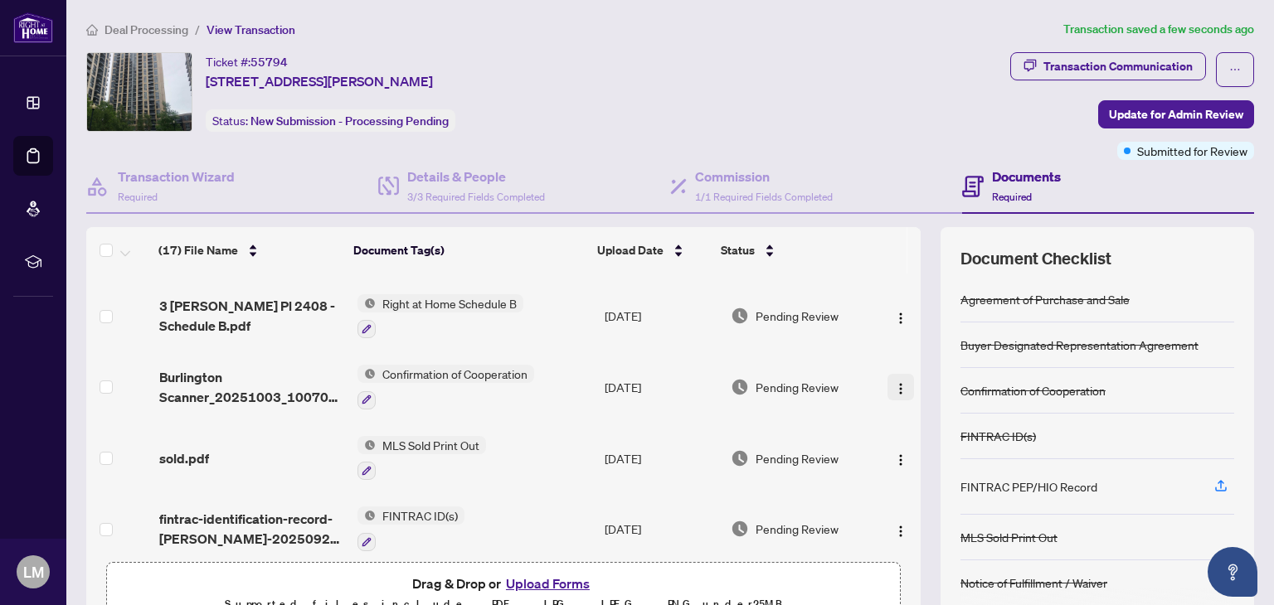
click at [894, 388] on img "button" at bounding box center [900, 388] width 13 height 13
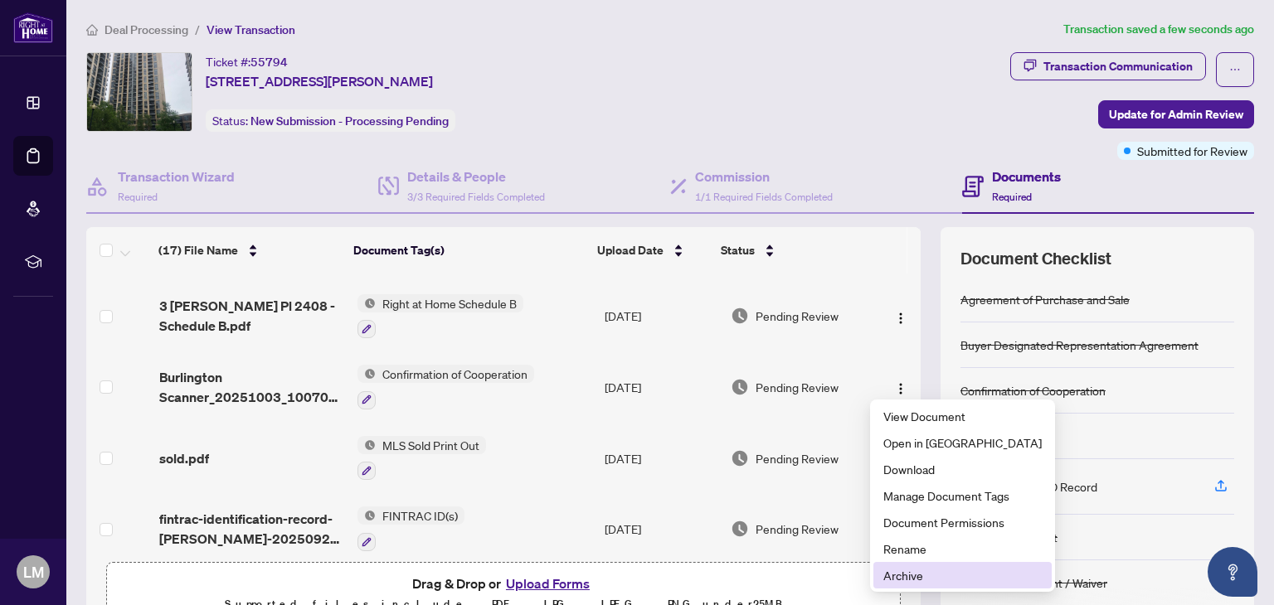
click at [904, 576] on span "Archive" at bounding box center [962, 575] width 158 height 18
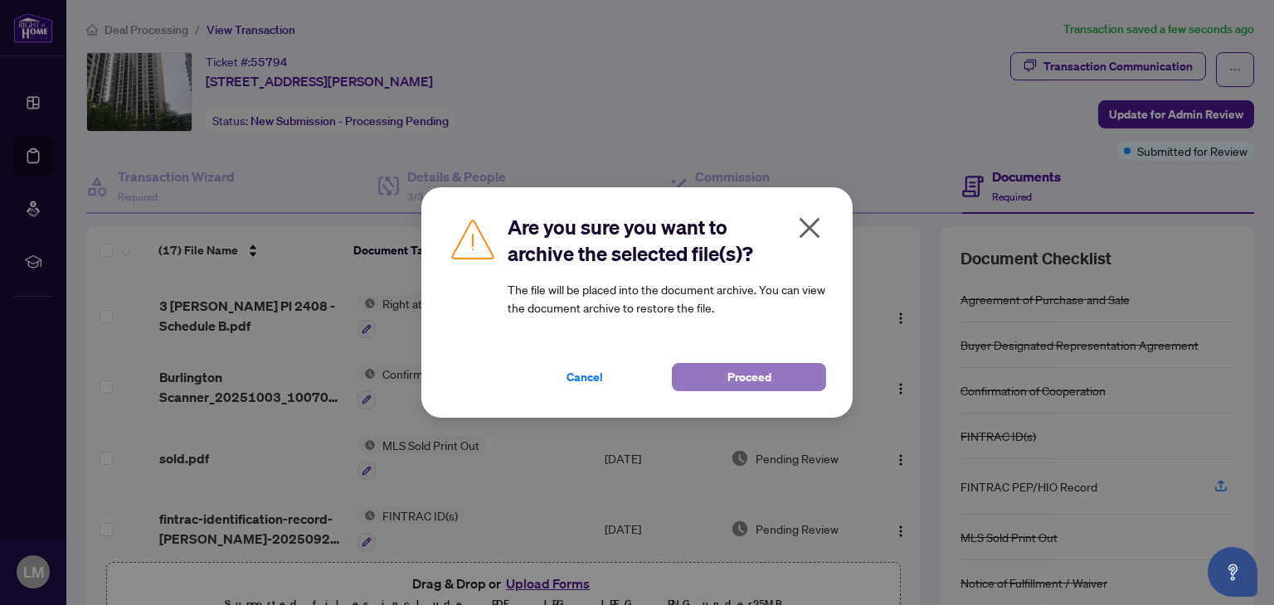
click at [715, 374] on button "Proceed" at bounding box center [749, 377] width 154 height 28
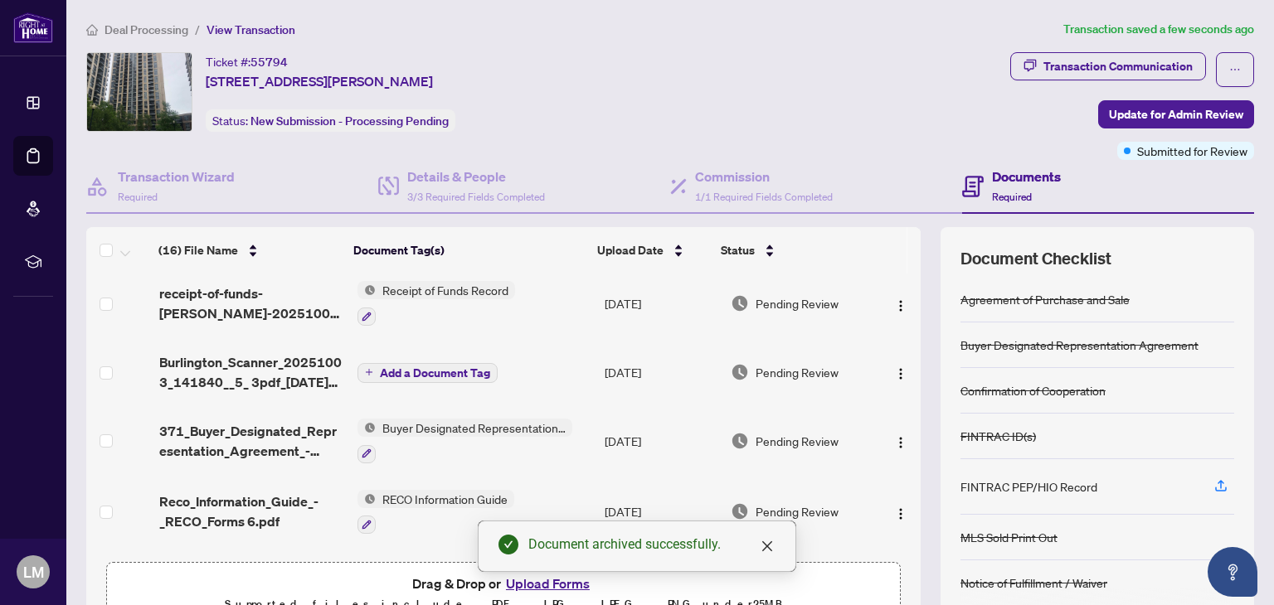
scroll to position [0, 0]
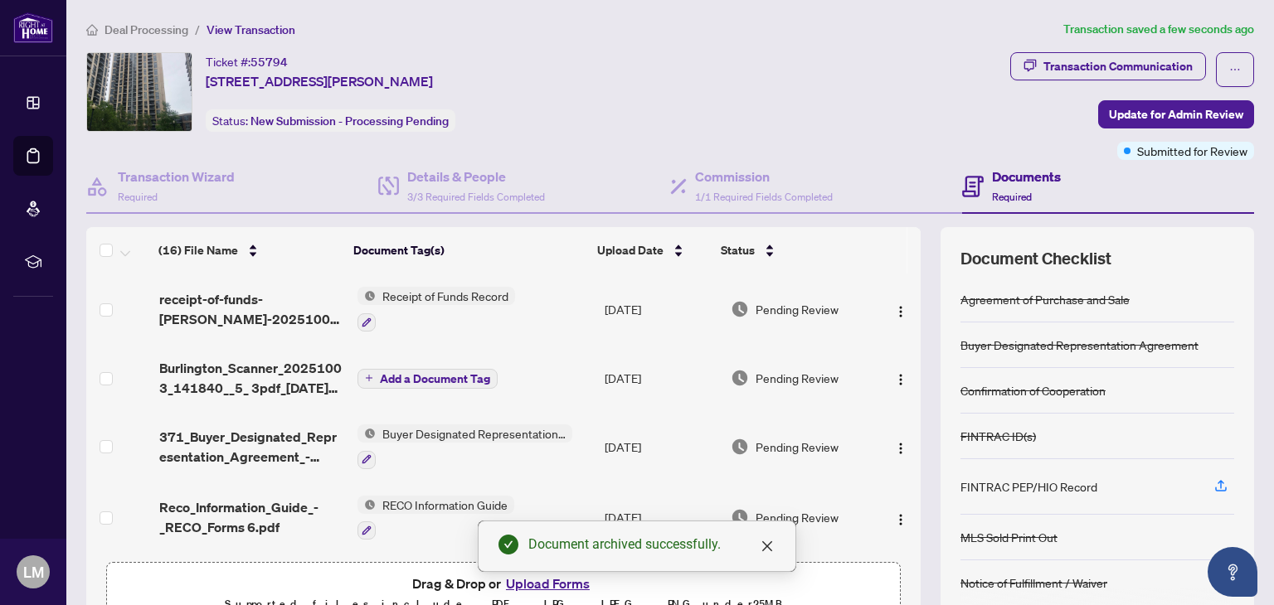
click at [391, 373] on span "Add a Document Tag" at bounding box center [435, 379] width 110 height 12
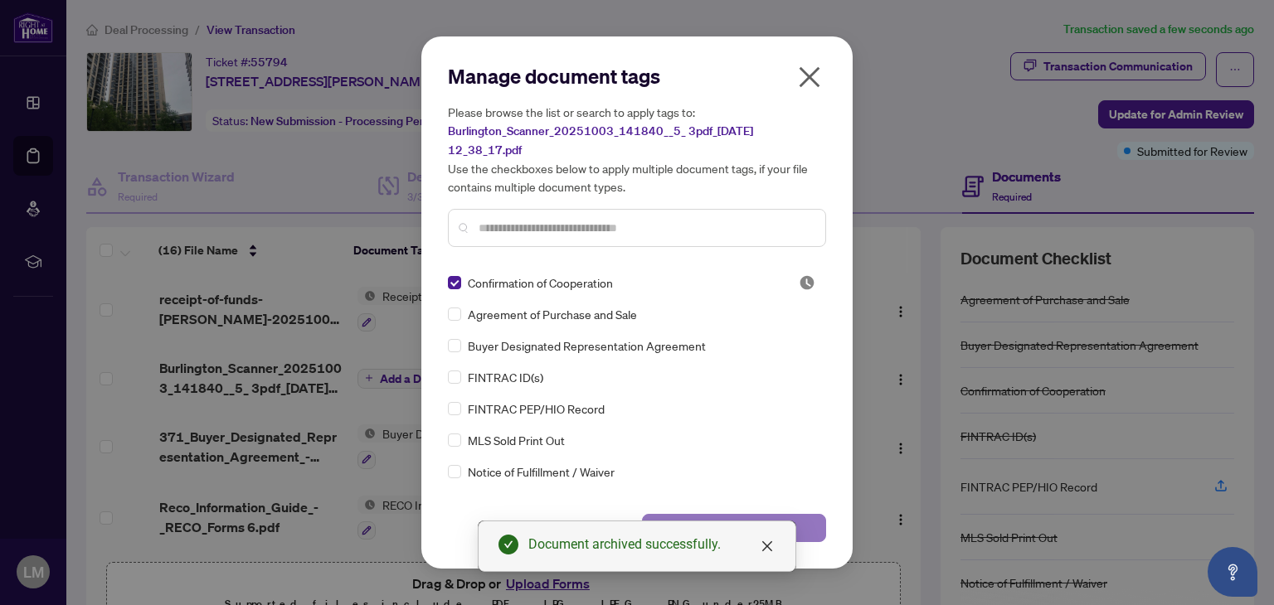
click at [817, 521] on button "Save" at bounding box center [734, 528] width 184 height 28
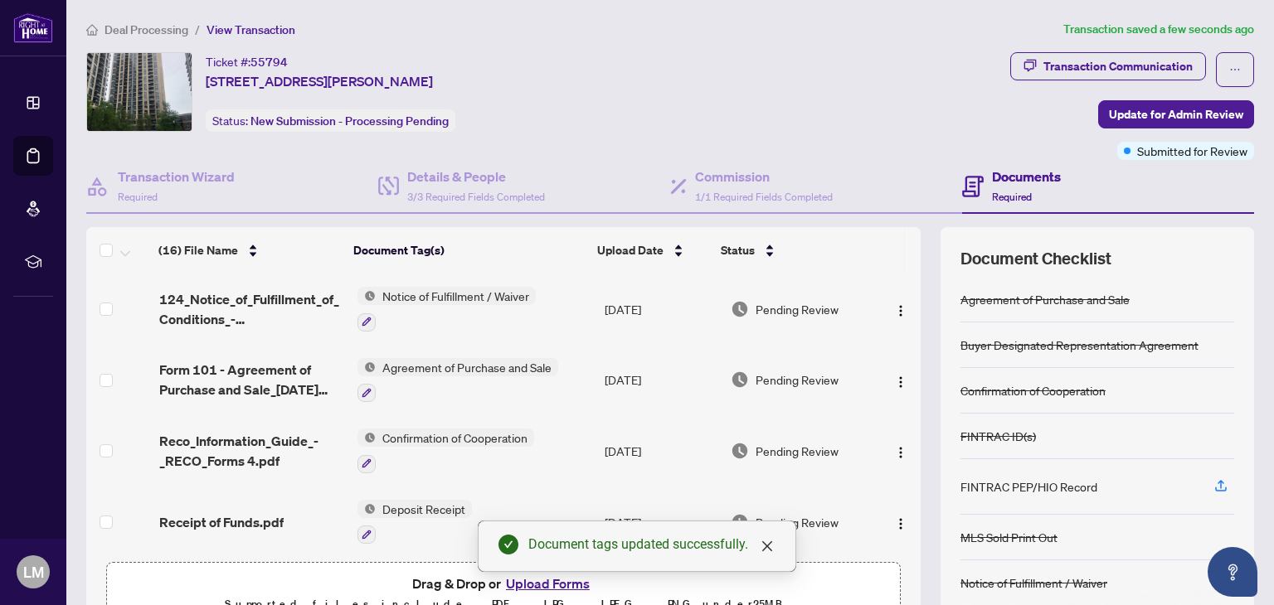
scroll to position [853, 0]
click at [894, 446] on img "button" at bounding box center [900, 452] width 13 height 13
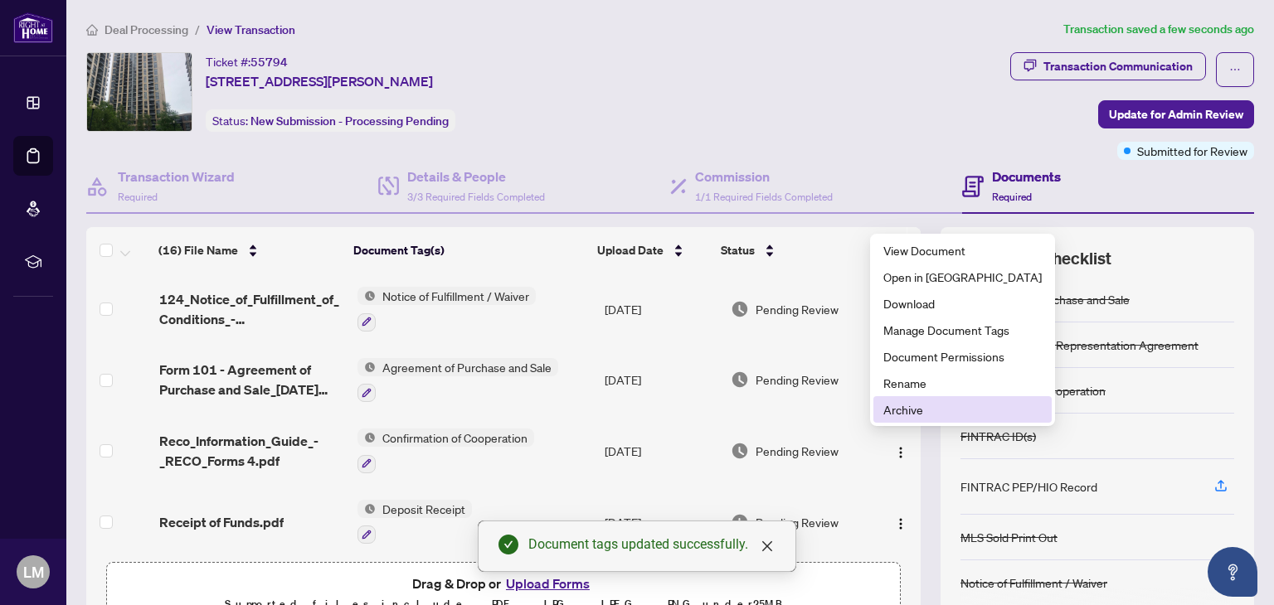
click at [899, 407] on span "Archive" at bounding box center [962, 410] width 158 height 18
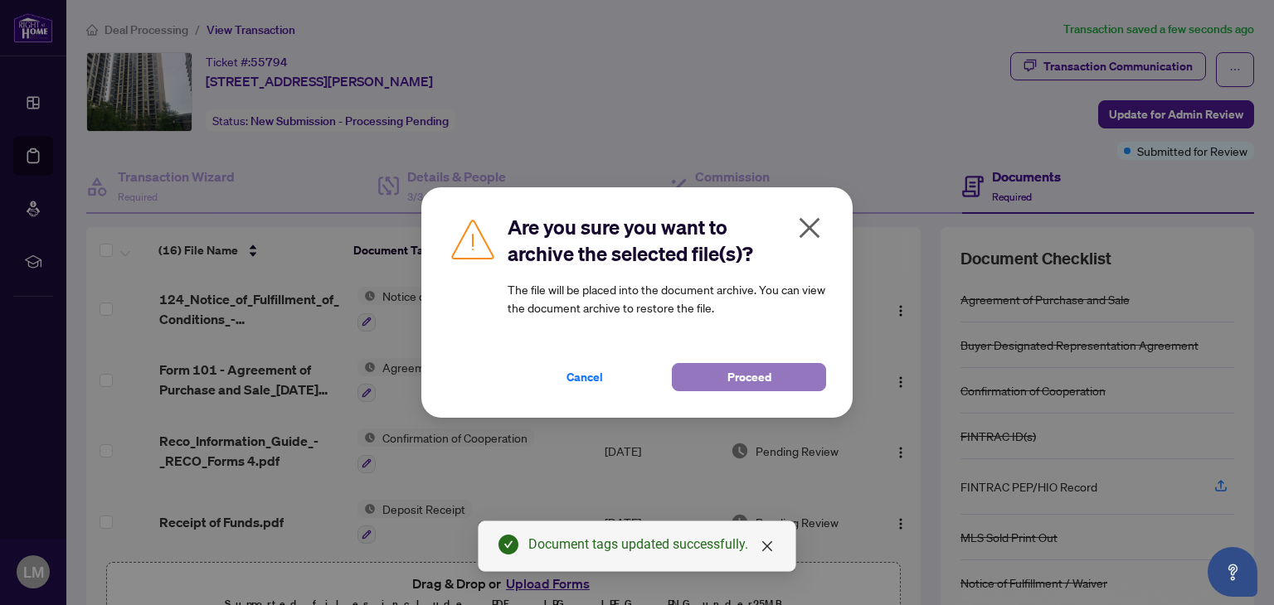
click at [732, 379] on span "Proceed" at bounding box center [749, 377] width 44 height 27
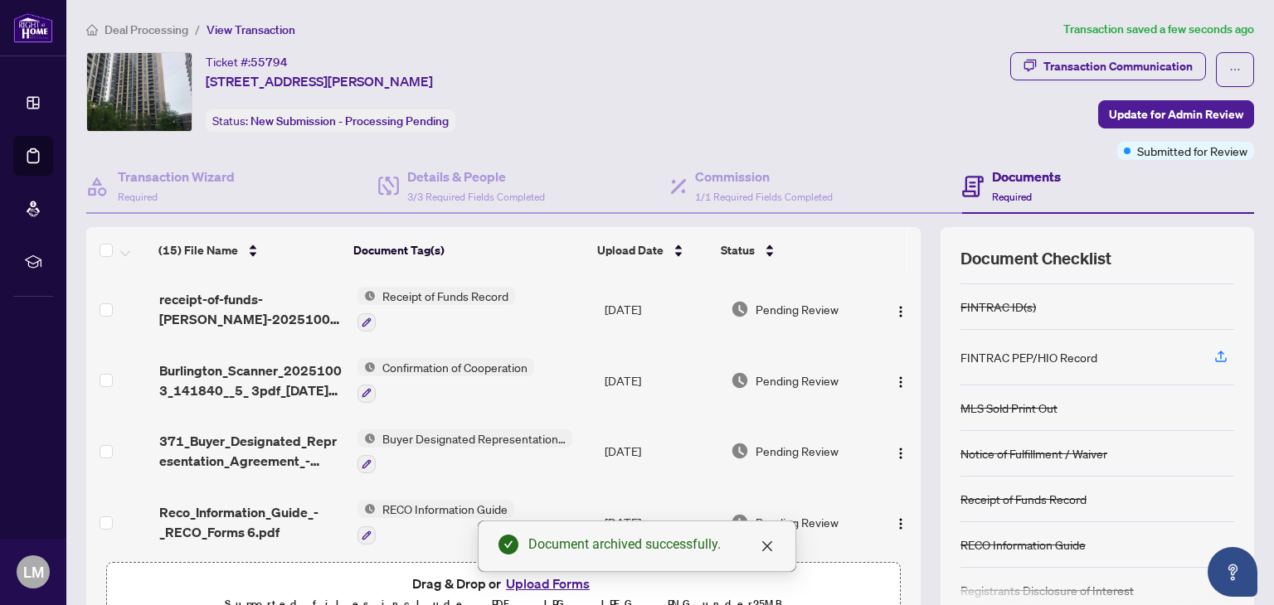
scroll to position [133, 0]
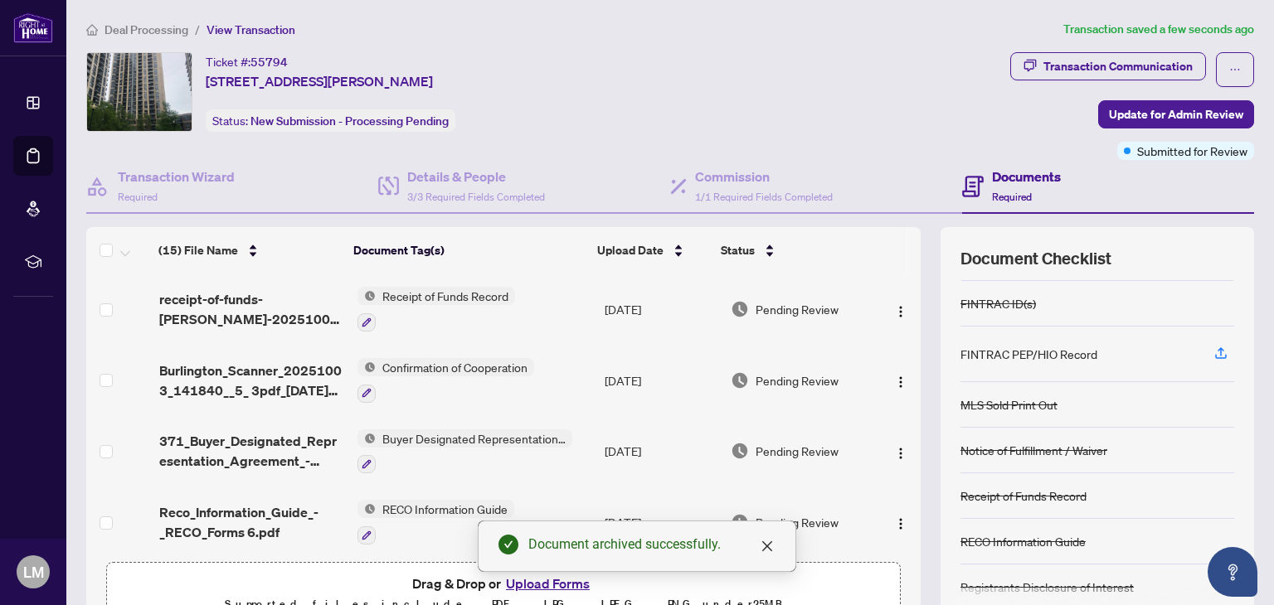
click at [281, 361] on span "Burlington_Scanner_20251003_141840__5_ 3pdf_2025-10-06 12_38_17.pdf" at bounding box center [251, 381] width 185 height 40
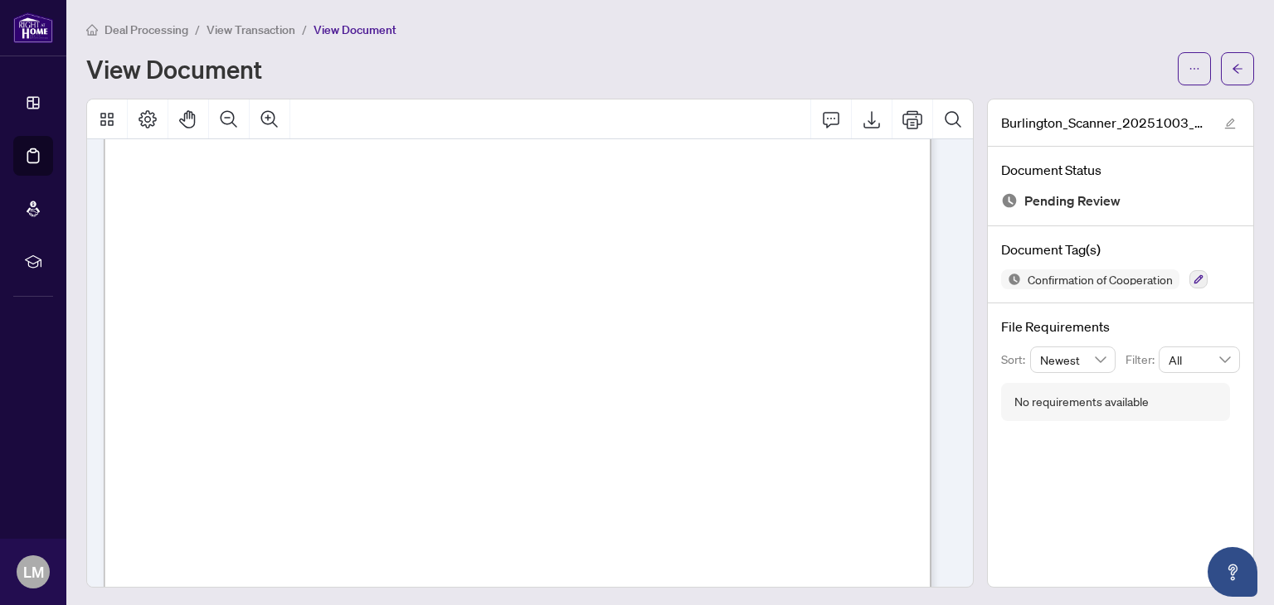
scroll to position [1742, 0]
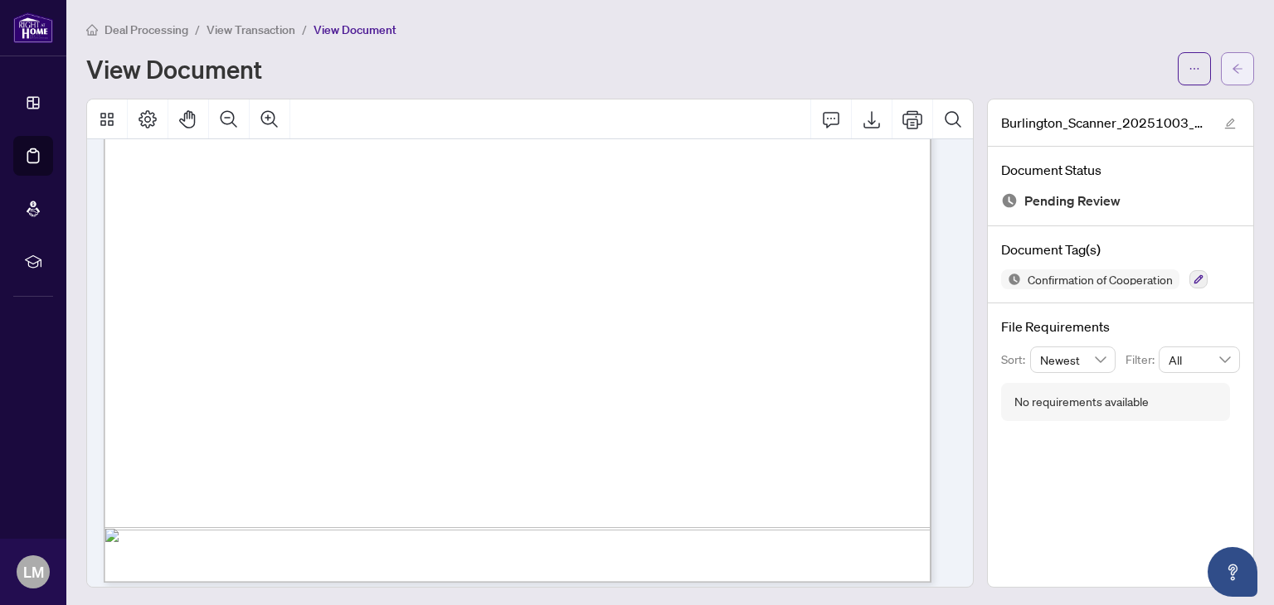
click at [1232, 76] on span "button" at bounding box center [1238, 69] width 12 height 27
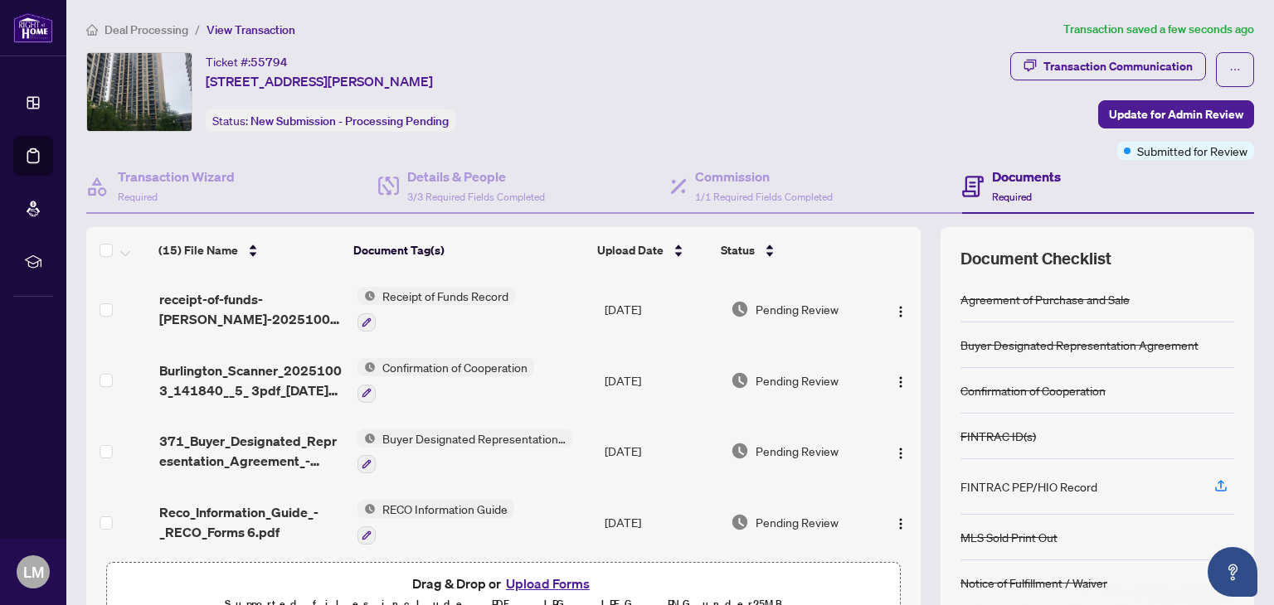
click at [679, 49] on div "Deal Processing / View Transaction Transaction saved a few seconds ago Ticket #…" at bounding box center [670, 347] width 1181 height 655
